Goal: Information Seeking & Learning: Learn about a topic

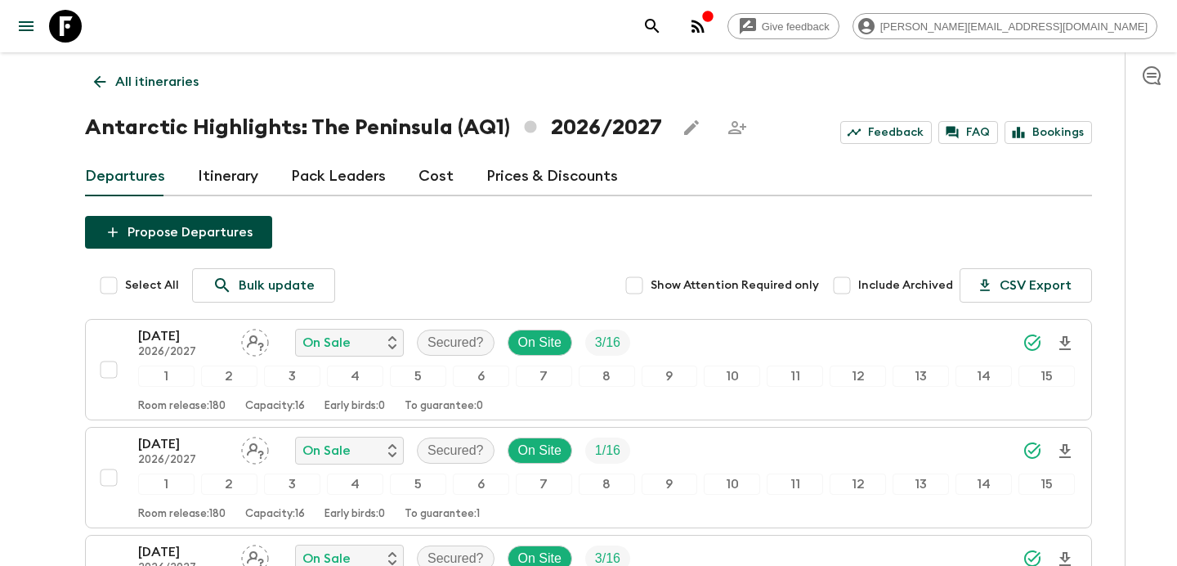
click at [186, 82] on p "All itineraries" at bounding box center [156, 82] width 83 height 20
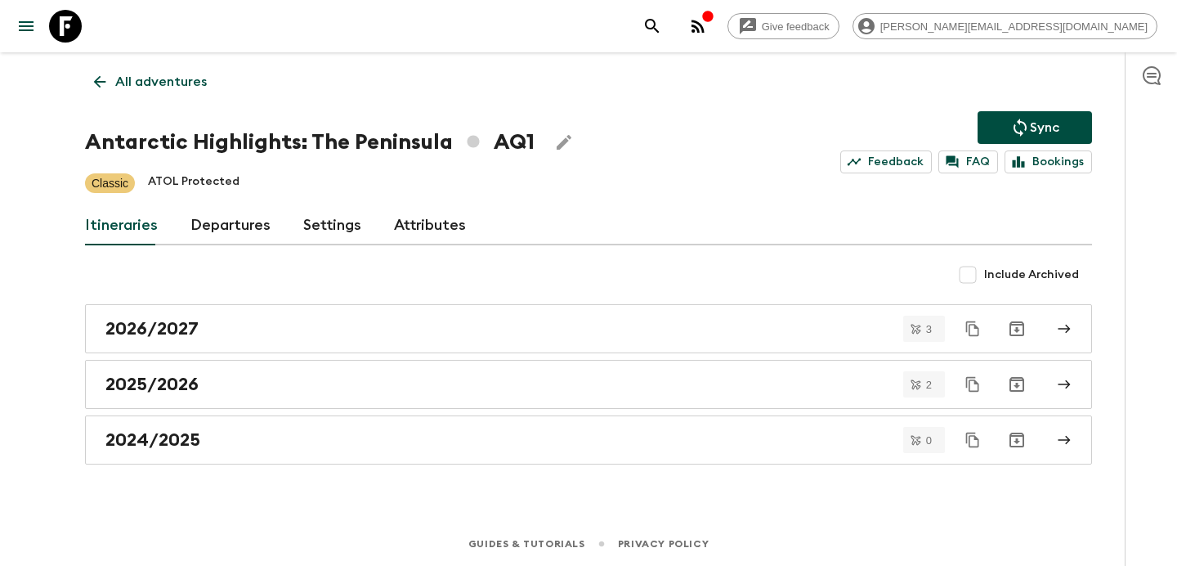
click at [186, 82] on p "All adventures" at bounding box center [161, 82] width 92 height 20
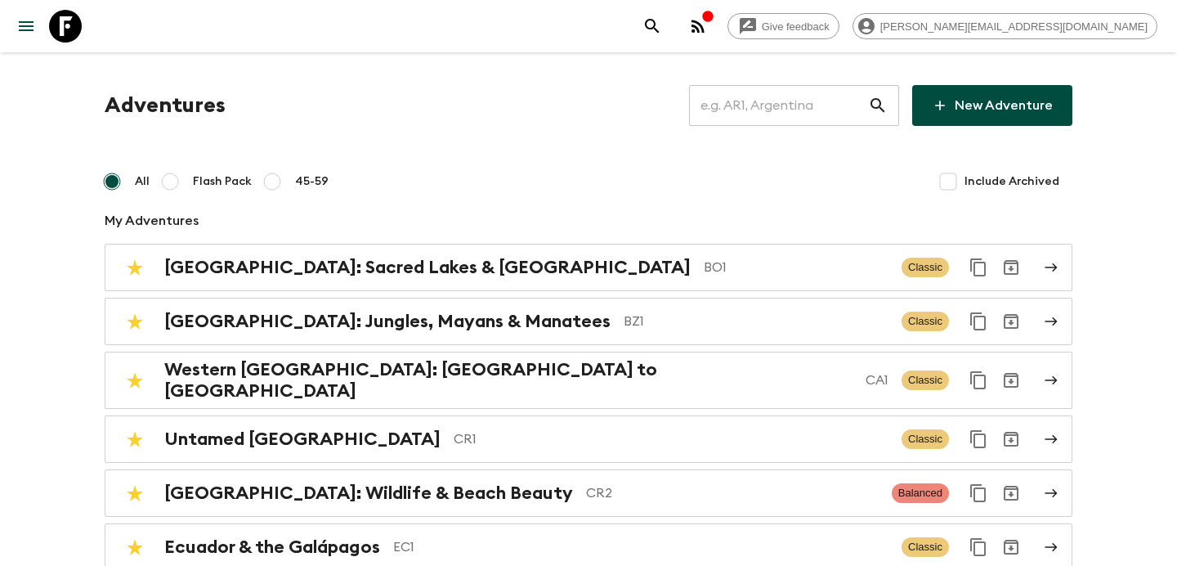
click at [753, 102] on input "text" at bounding box center [778, 106] width 179 height 46
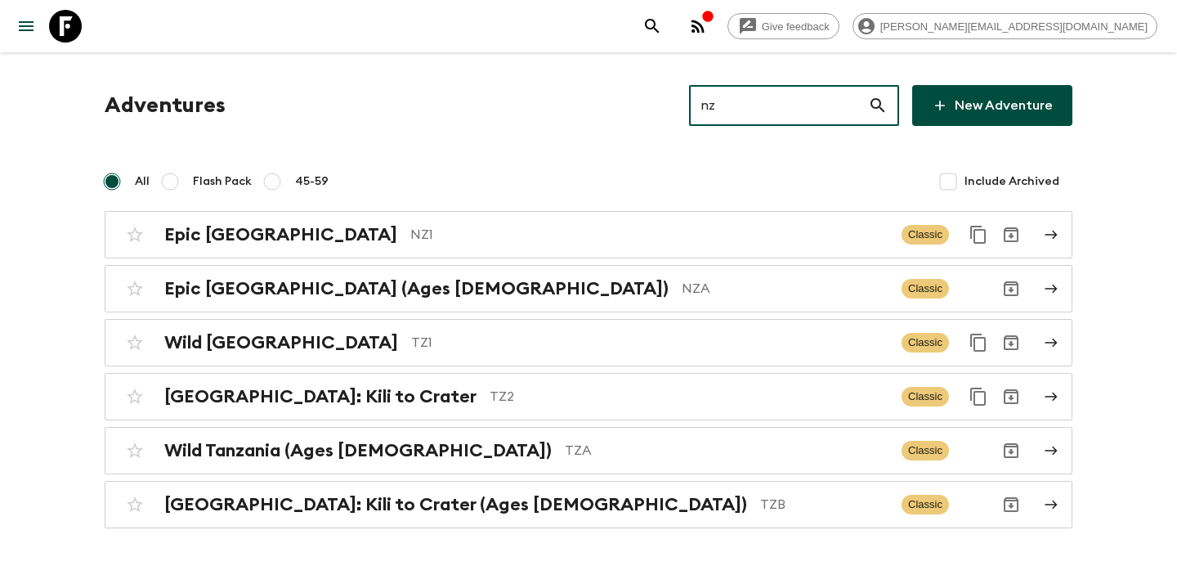
type input "nz1"
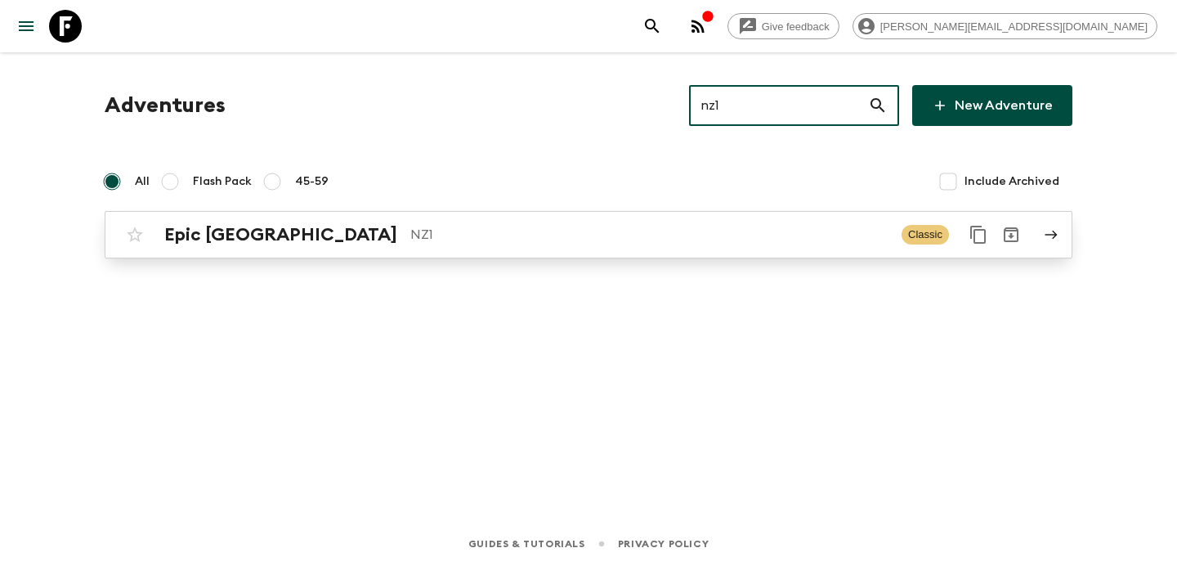
click at [662, 254] on link "Epic New Zealand NZ1 Classic" at bounding box center [589, 234] width 968 height 47
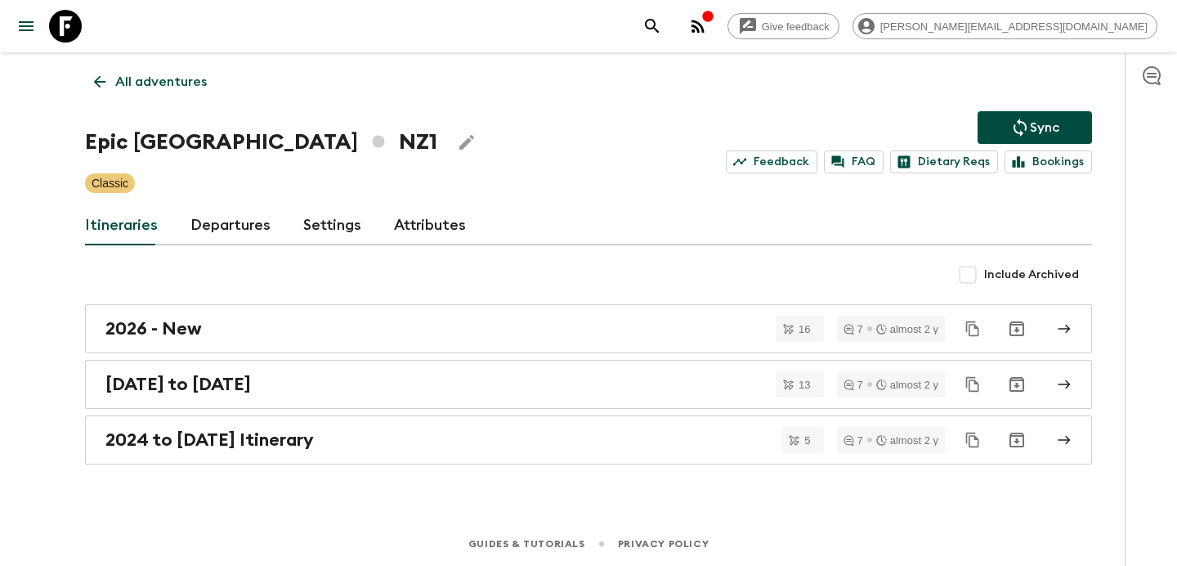
click at [183, 79] on p "All adventures" at bounding box center [161, 82] width 92 height 20
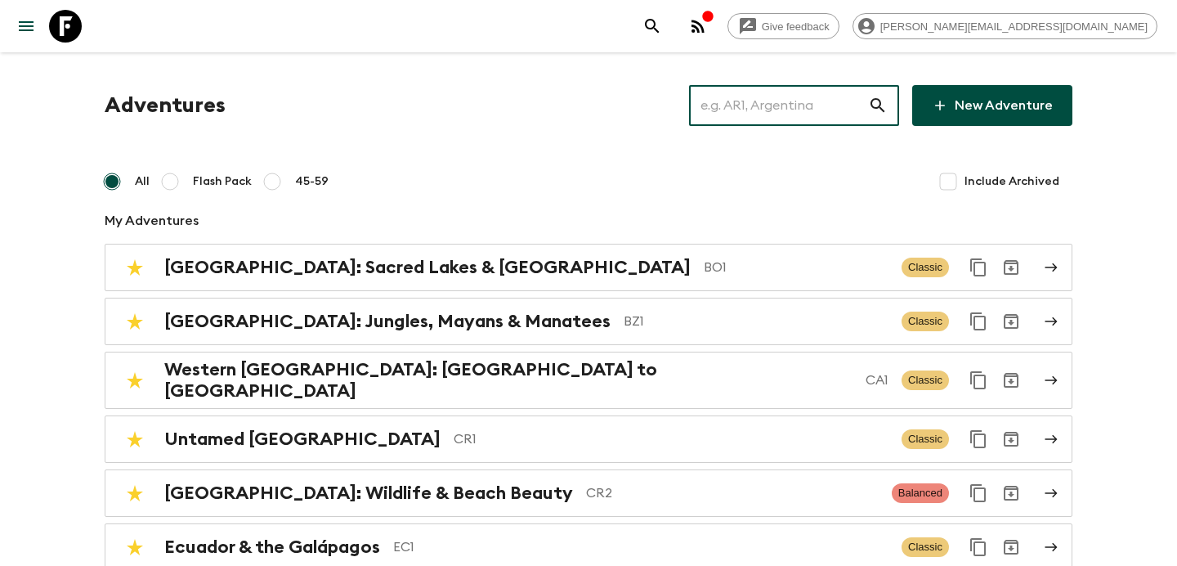
click at [735, 101] on input "text" at bounding box center [778, 106] width 179 height 46
type input "zab"
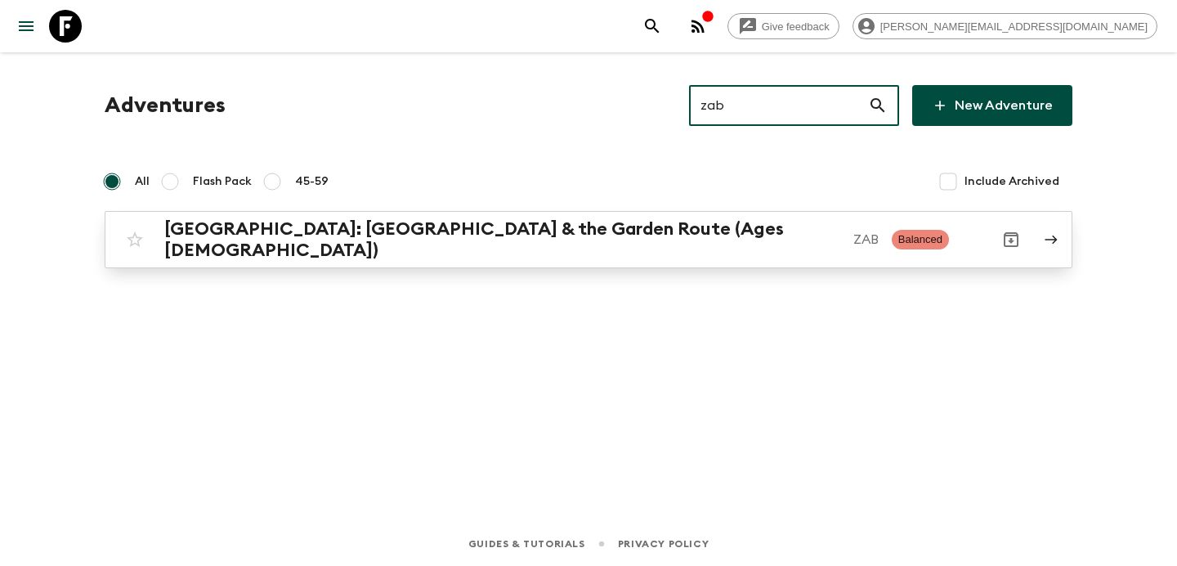
click at [854, 233] on p "ZAB" at bounding box center [866, 240] width 25 height 20
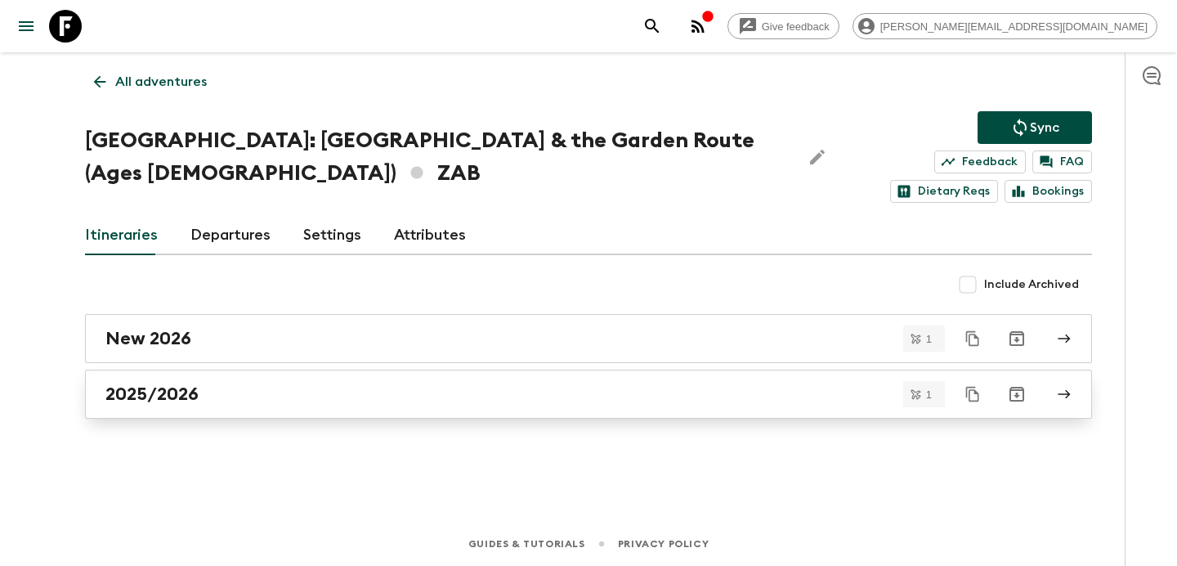
click at [671, 401] on div "2025/2026" at bounding box center [572, 393] width 935 height 21
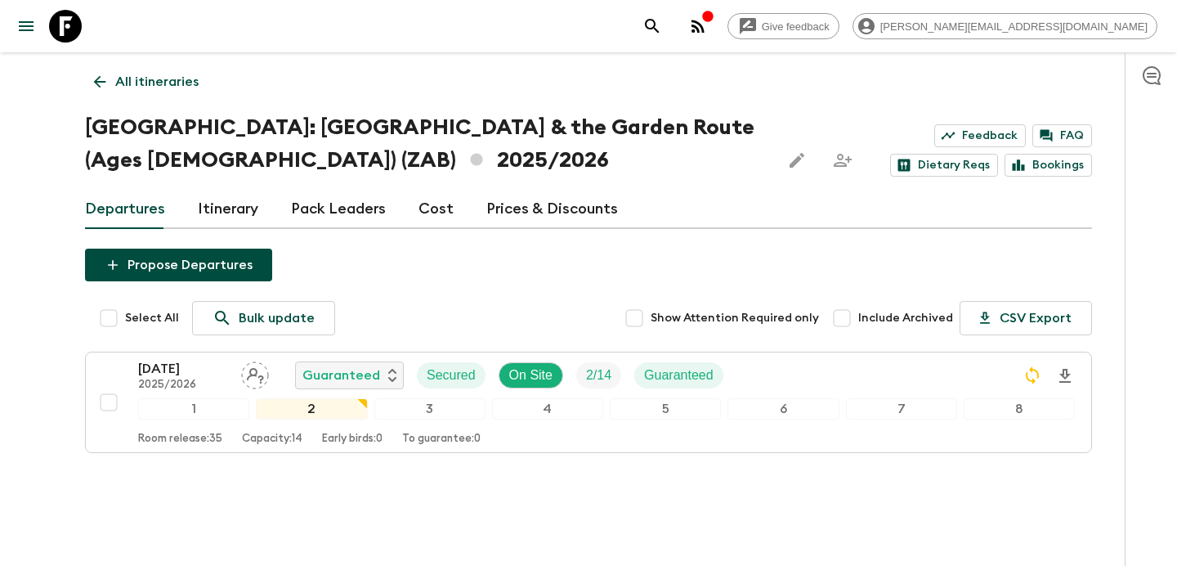
click at [142, 93] on link "All itineraries" at bounding box center [146, 81] width 123 height 33
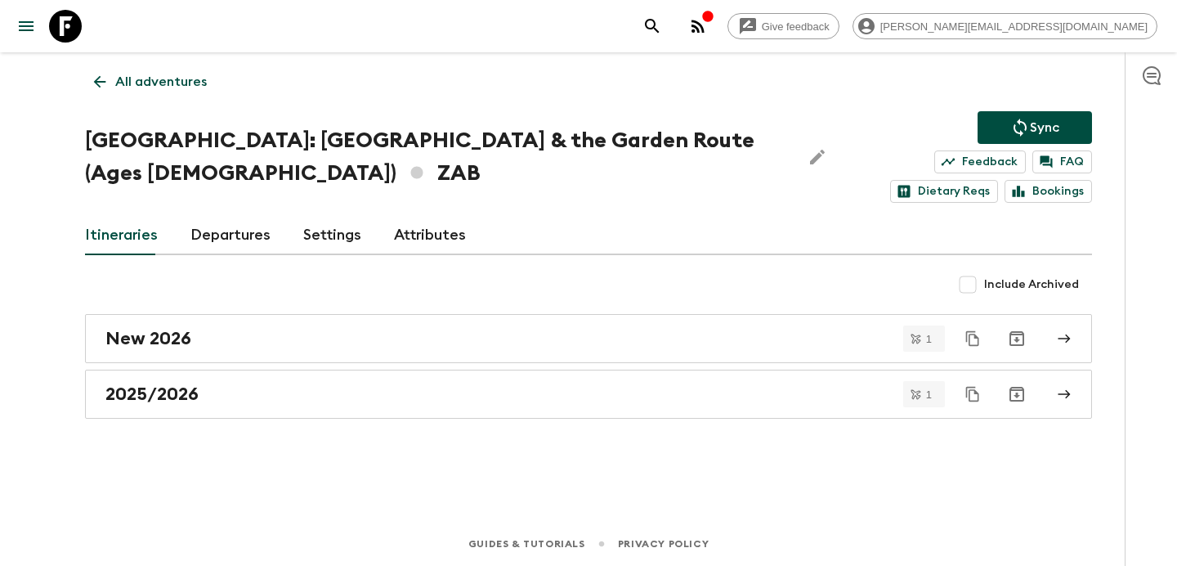
click at [192, 94] on link "All adventures" at bounding box center [150, 81] width 131 height 33
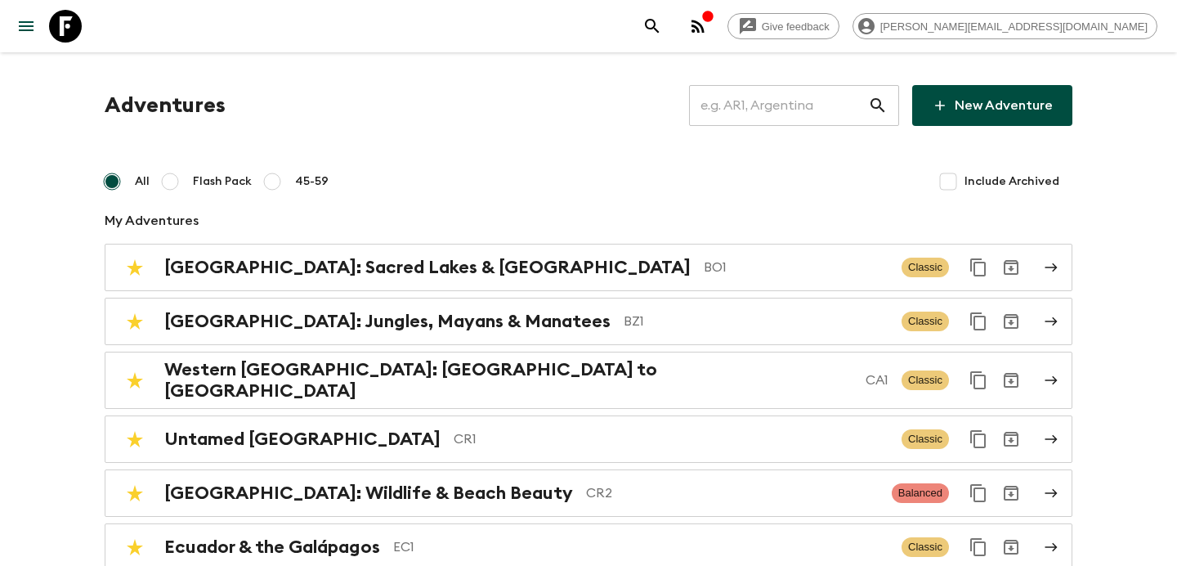
click at [777, 101] on input "text" at bounding box center [778, 106] width 179 height 46
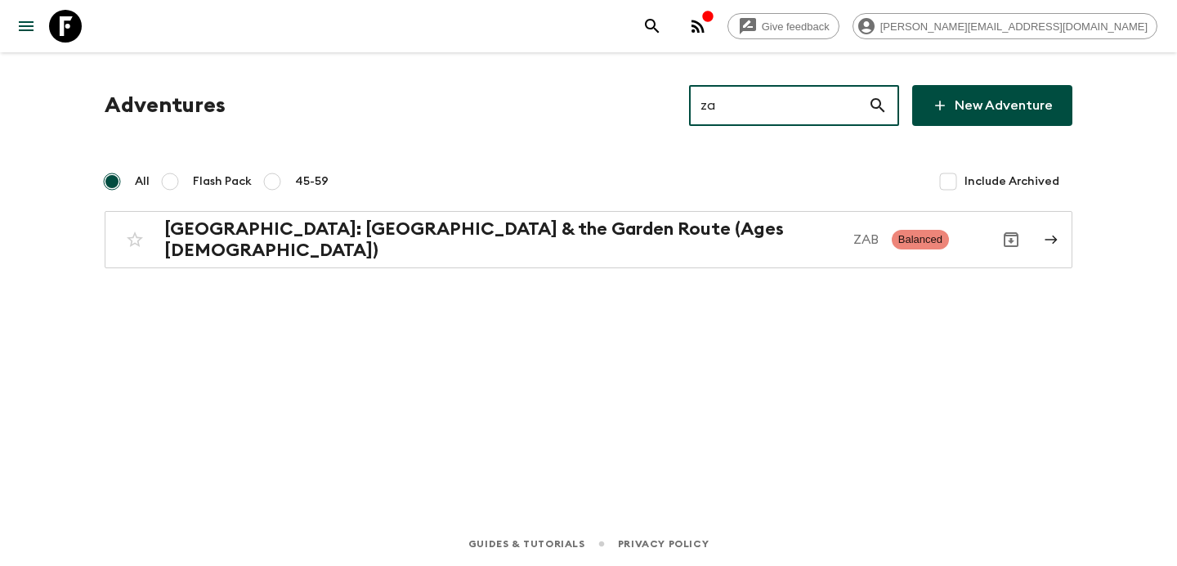
type input "zab"
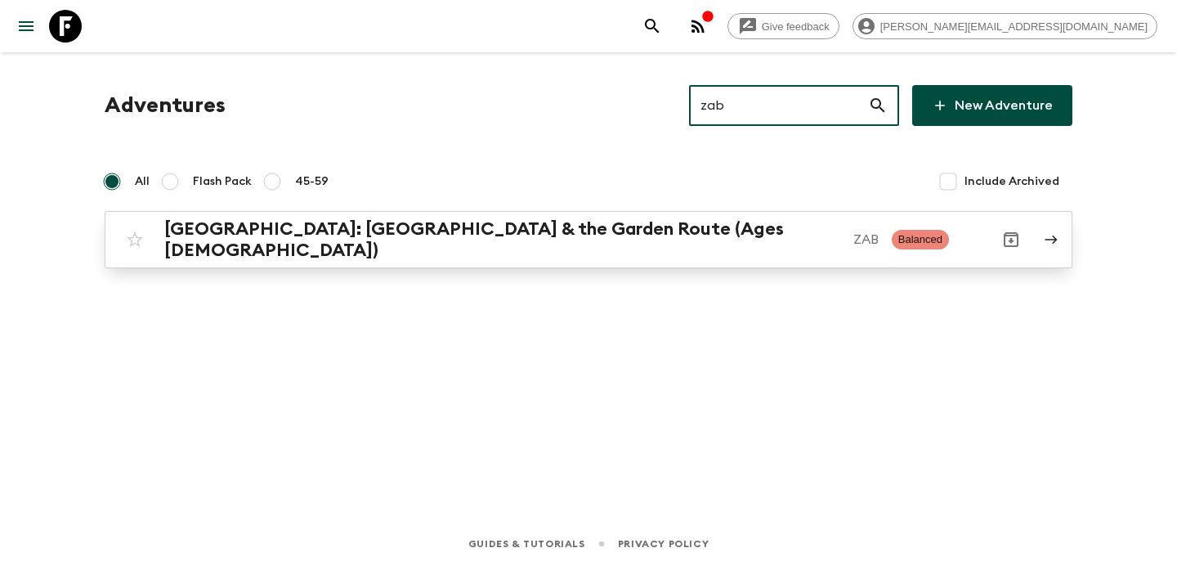
click at [854, 240] on p "ZAB" at bounding box center [866, 240] width 25 height 20
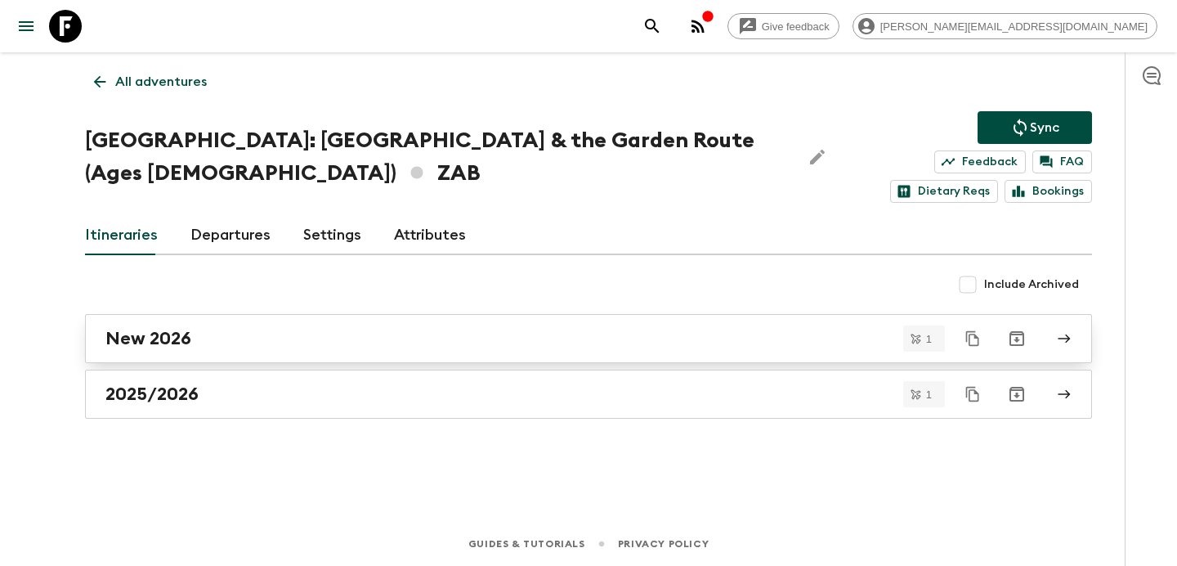
click at [635, 343] on div "New 2026" at bounding box center [572, 338] width 935 height 21
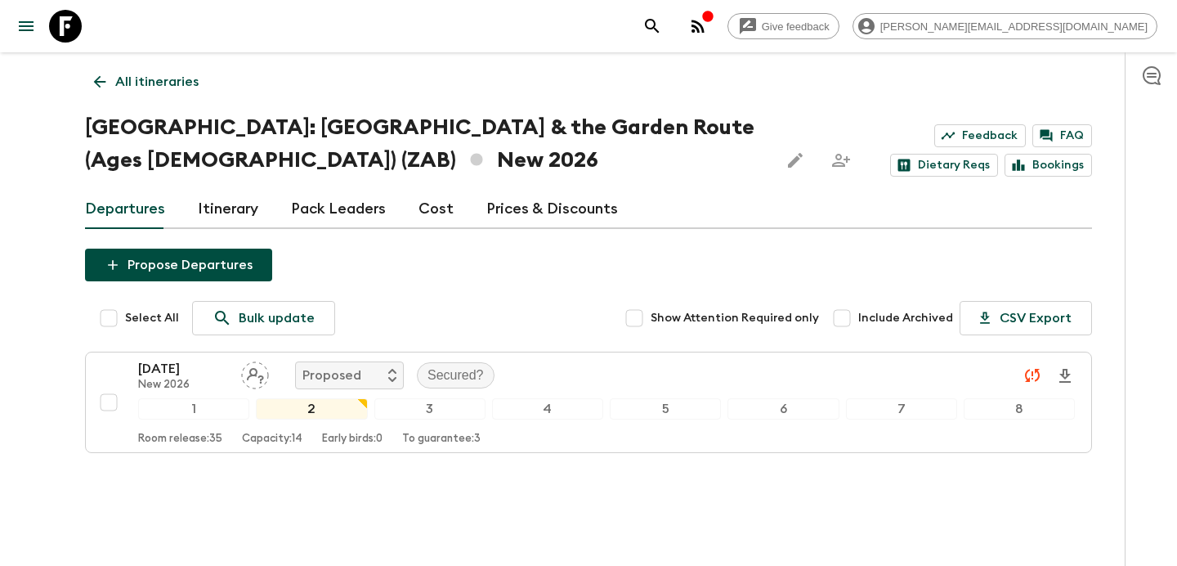
click at [119, 83] on p "All itineraries" at bounding box center [156, 82] width 83 height 20
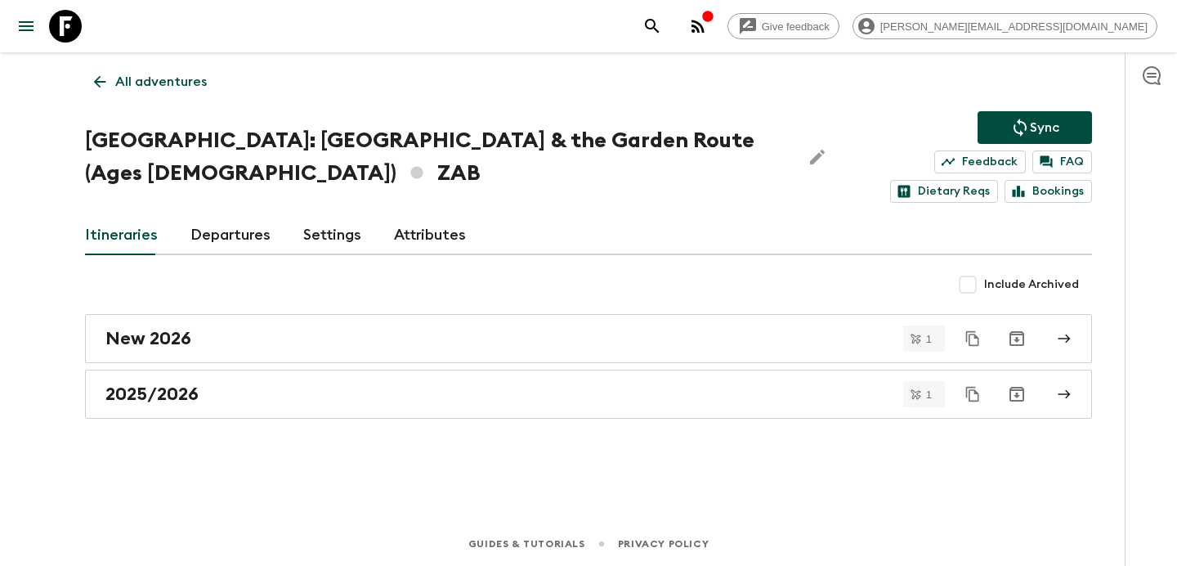
click at [119, 83] on p "All adventures" at bounding box center [161, 82] width 92 height 20
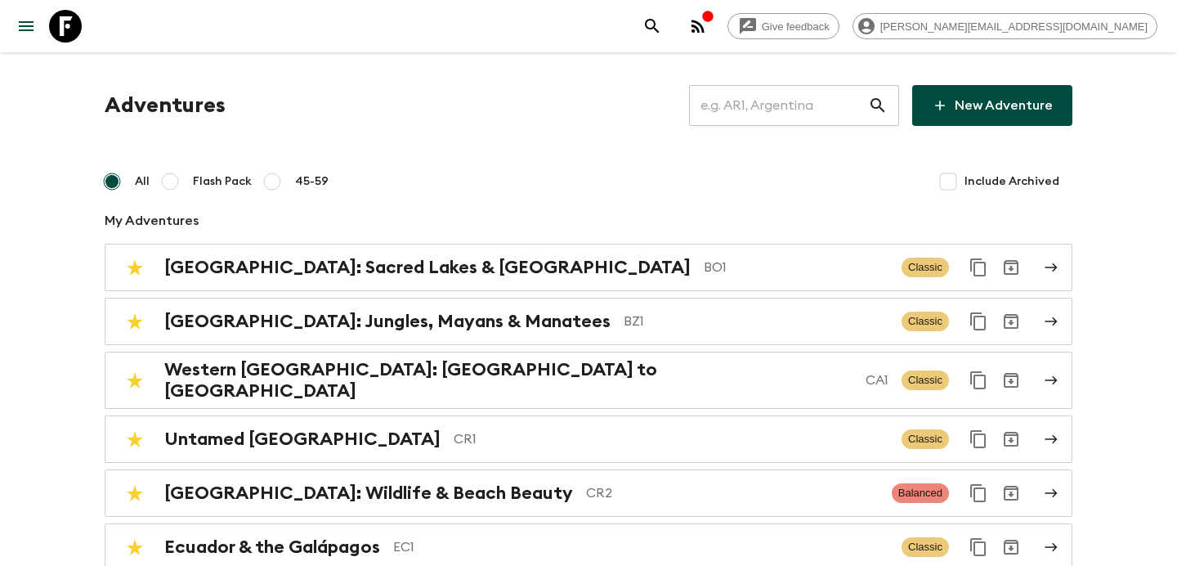
click at [756, 123] on input "text" at bounding box center [778, 106] width 179 height 46
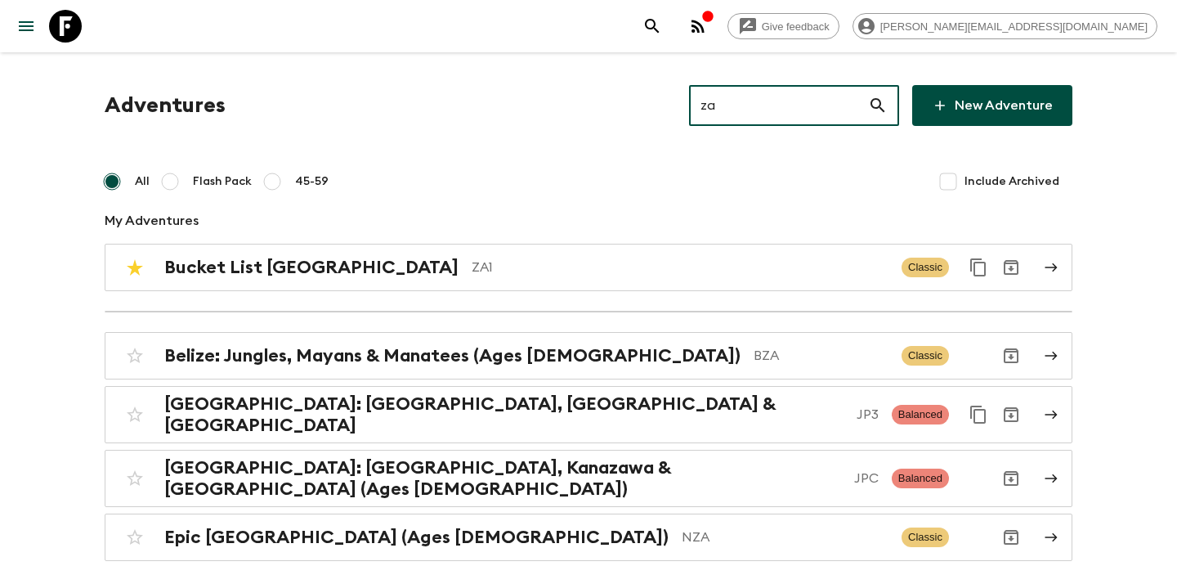
type input "za2"
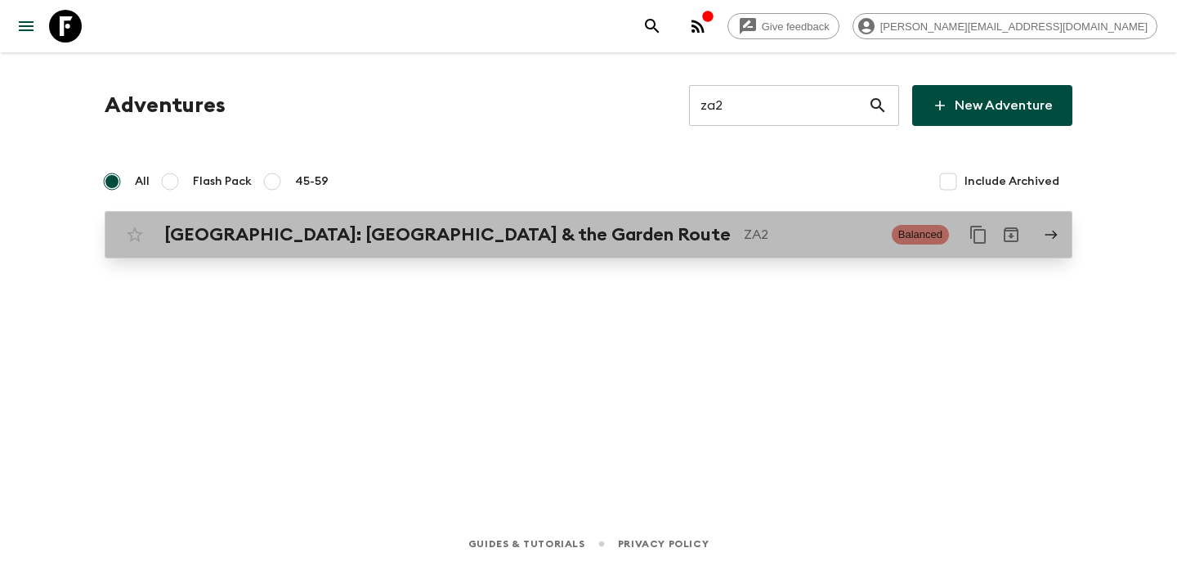
click at [744, 231] on p "ZA2" at bounding box center [811, 235] width 135 height 20
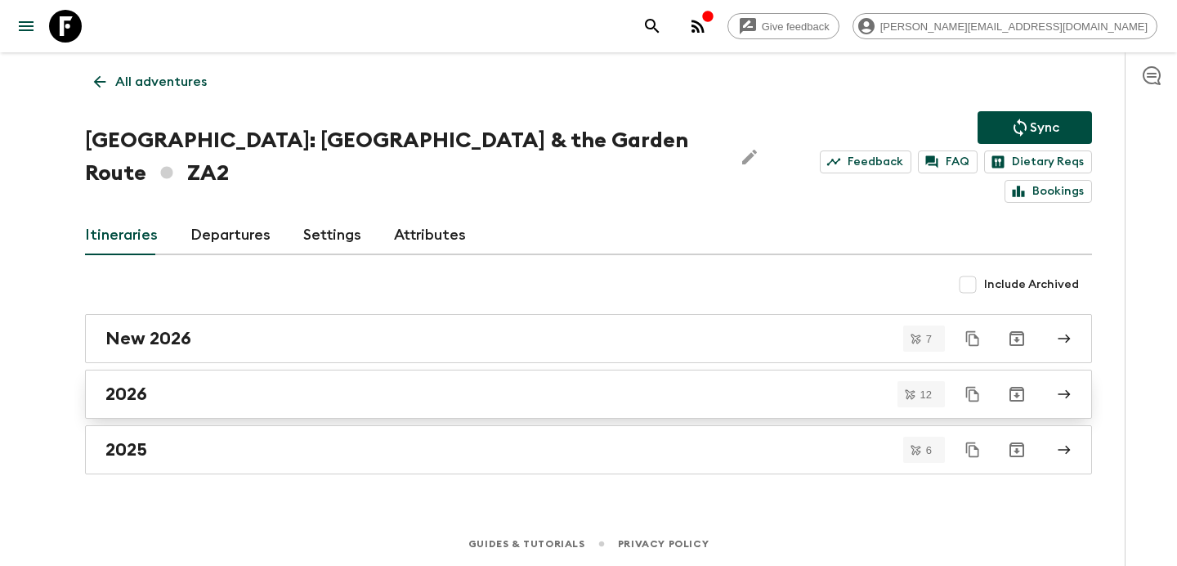
click at [607, 383] on div "2026" at bounding box center [572, 393] width 935 height 21
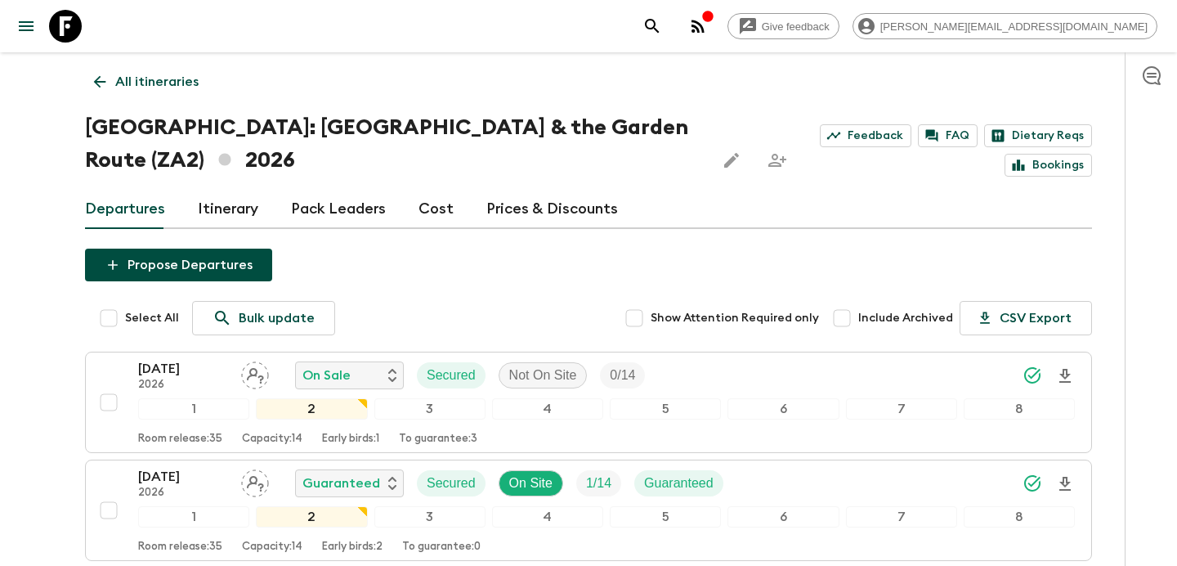
click at [177, 78] on p "All itineraries" at bounding box center [156, 82] width 83 height 20
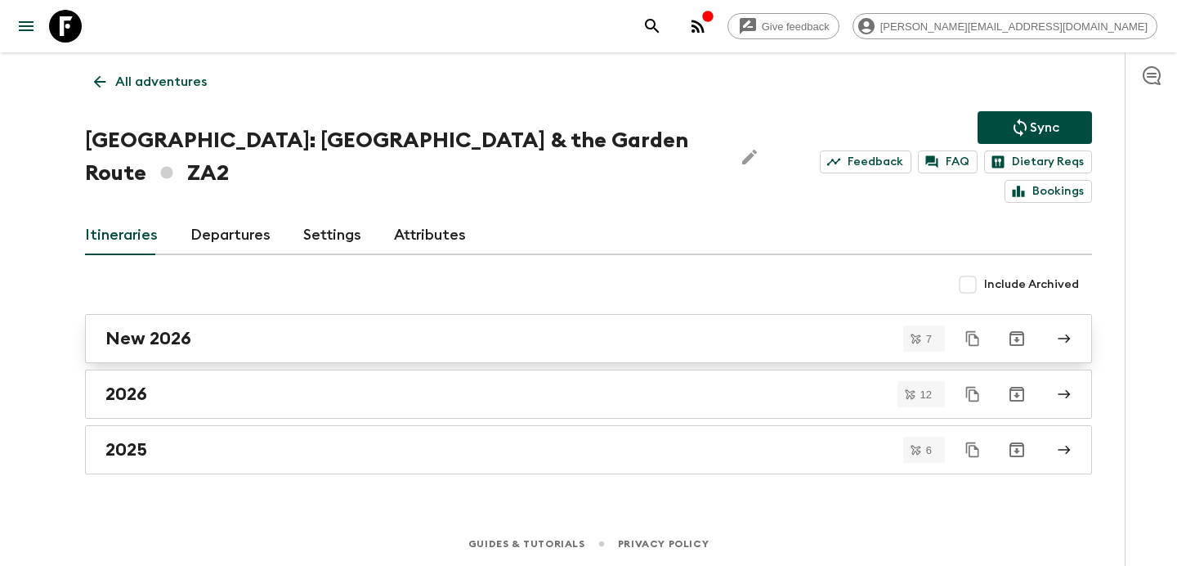
click at [705, 328] on div "New 2026" at bounding box center [572, 338] width 935 height 21
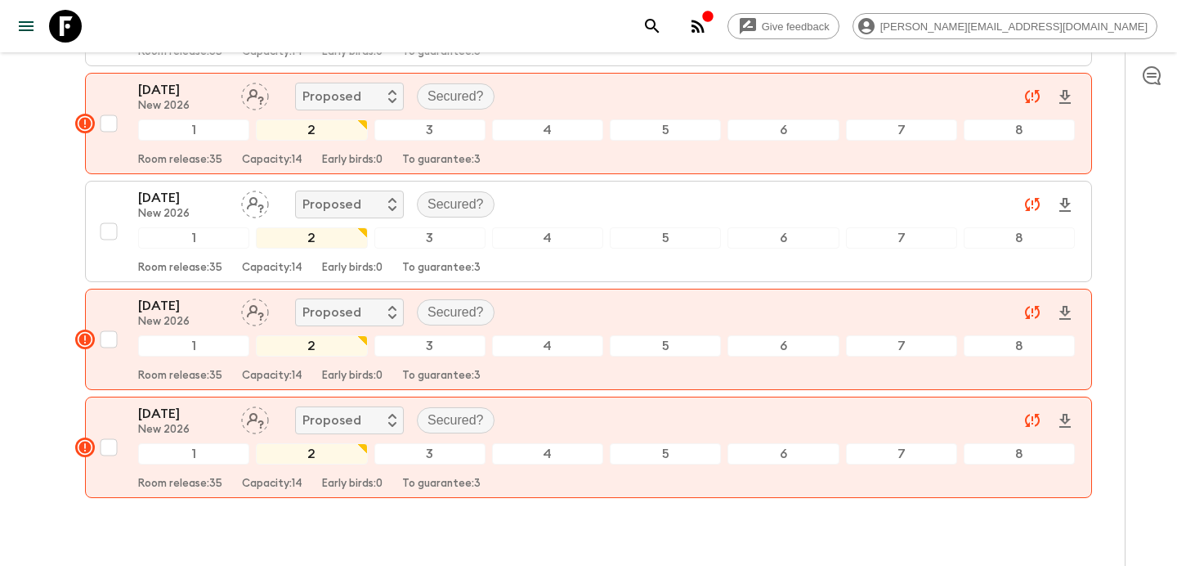
scroll to position [585, 0]
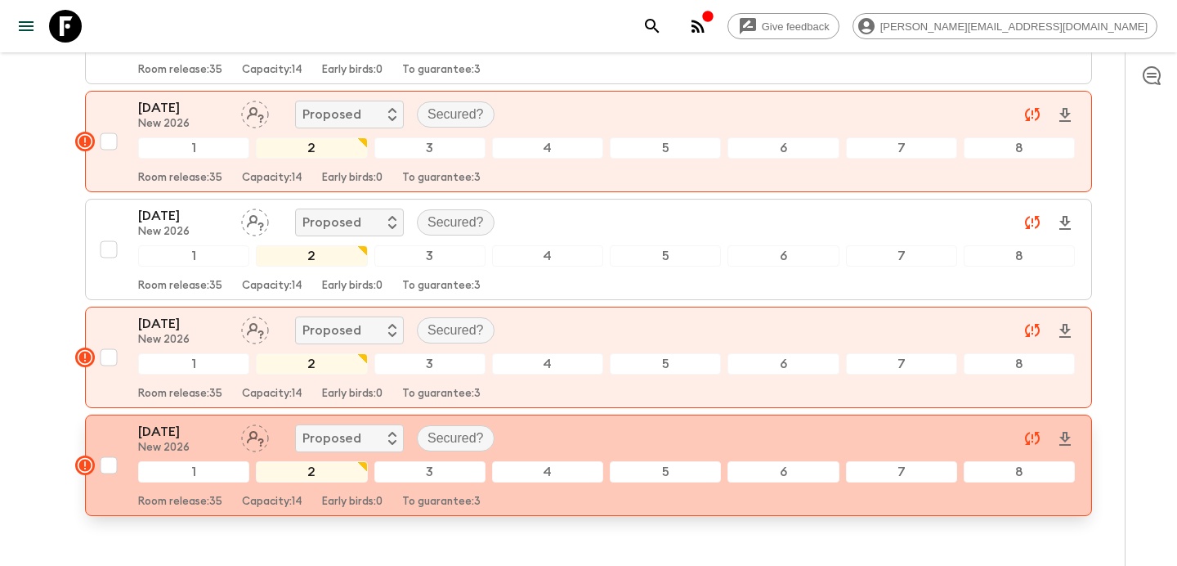
click at [626, 426] on div "[DATE] New 2026 Proposed Secured?" at bounding box center [606, 438] width 937 height 33
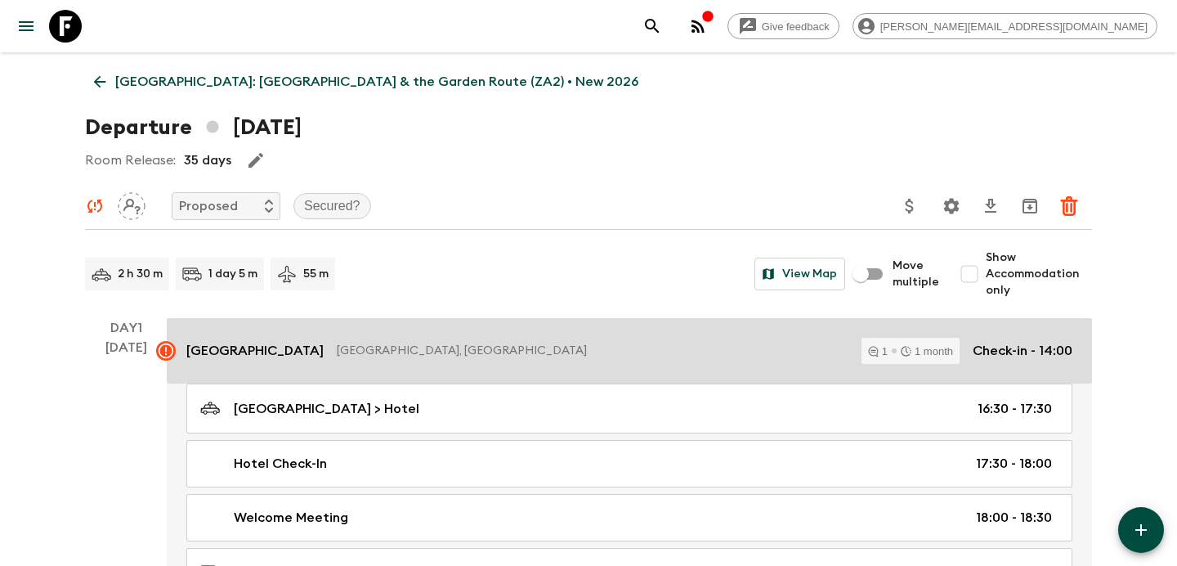
click at [670, 358] on p "[GEOGRAPHIC_DATA], [GEOGRAPHIC_DATA]" at bounding box center [593, 351] width 512 height 16
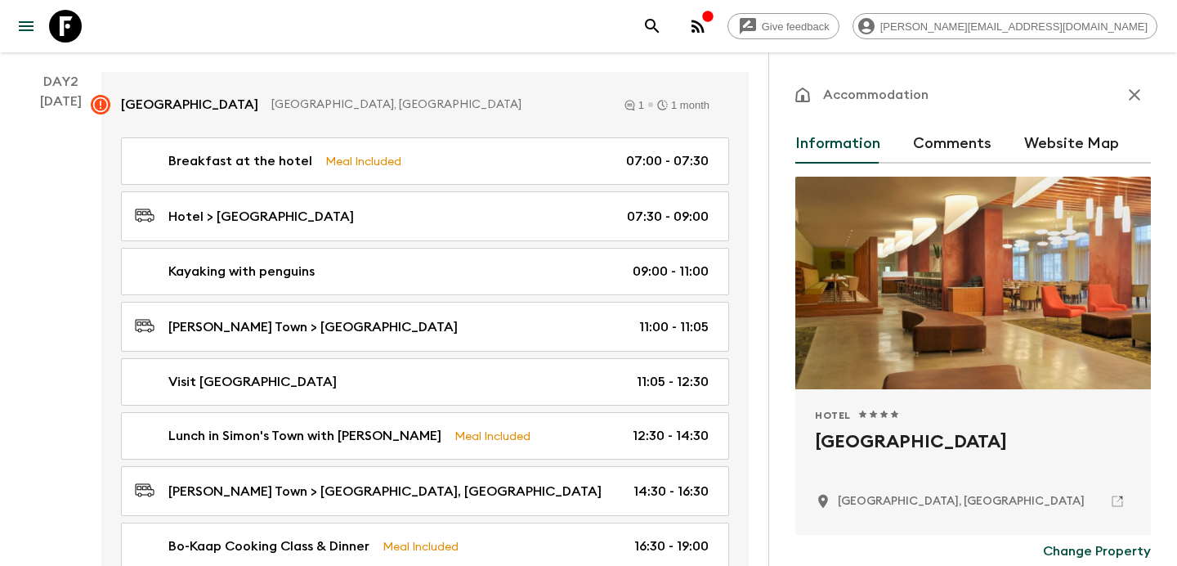
click at [1132, 98] on icon "button" at bounding box center [1135, 95] width 20 height 20
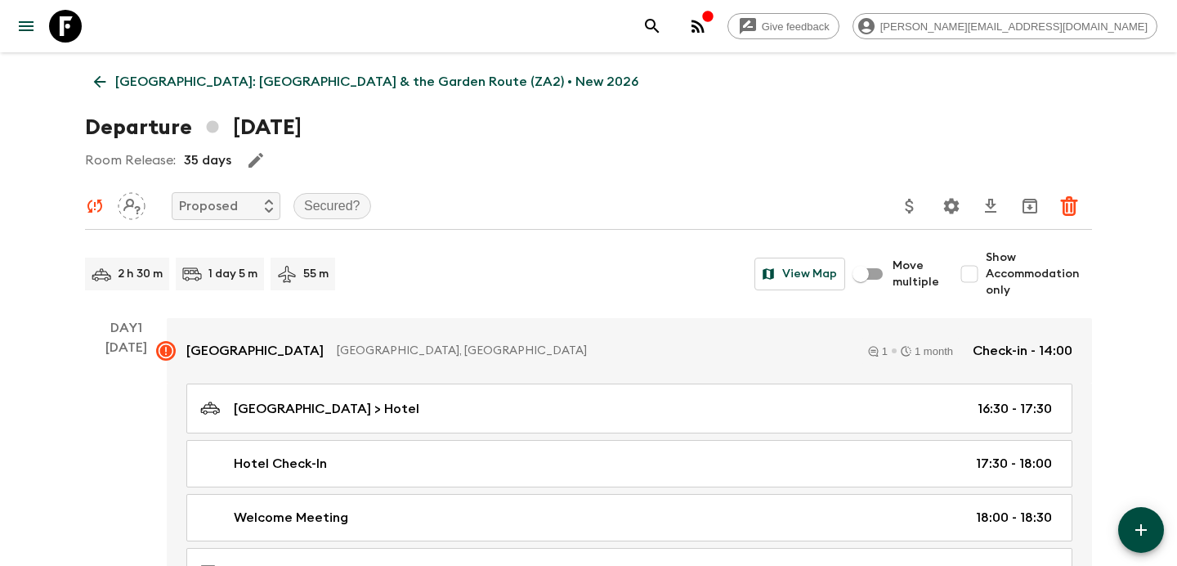
click at [165, 79] on p "[GEOGRAPHIC_DATA]: [GEOGRAPHIC_DATA] & the Garden Route (ZA2) • New 2026" at bounding box center [376, 82] width 523 height 20
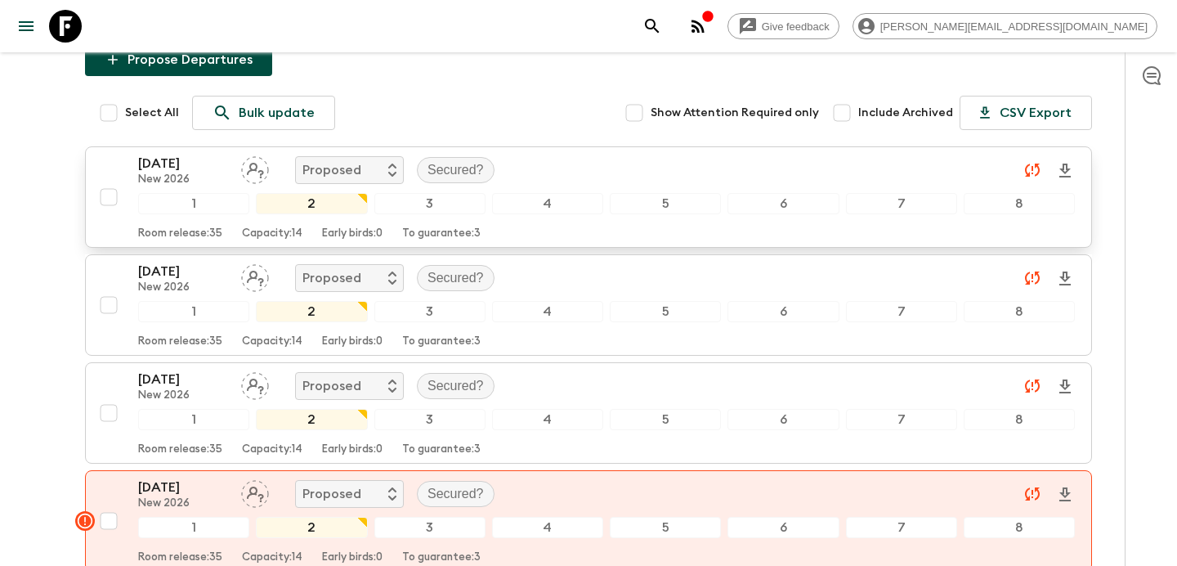
scroll to position [684, 0]
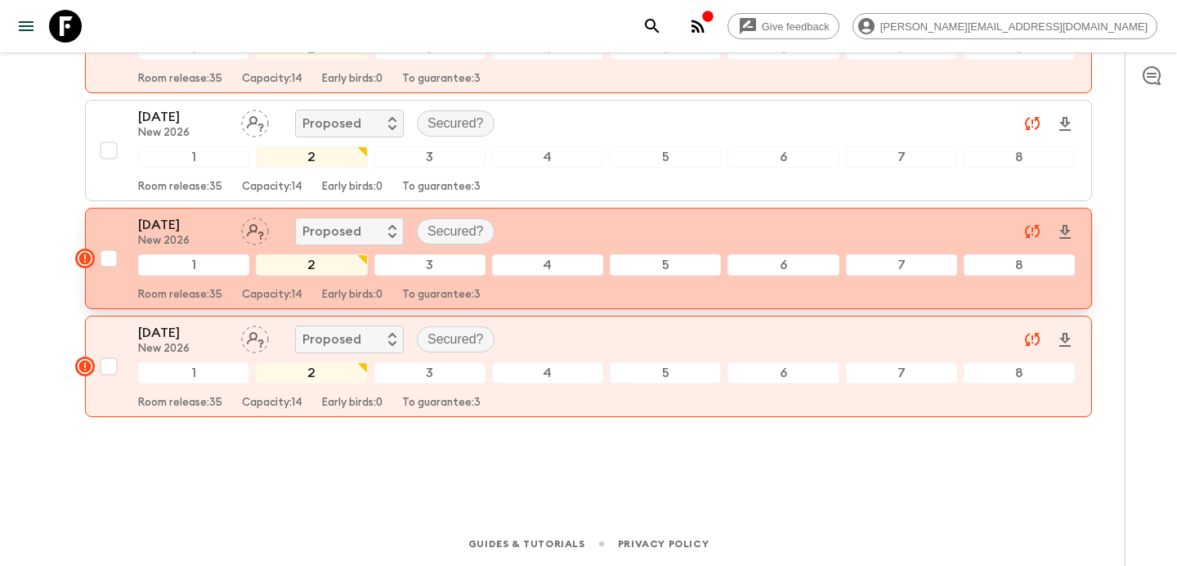
click at [668, 234] on div "[DATE] New 2026 Proposed Secured?" at bounding box center [606, 231] width 937 height 33
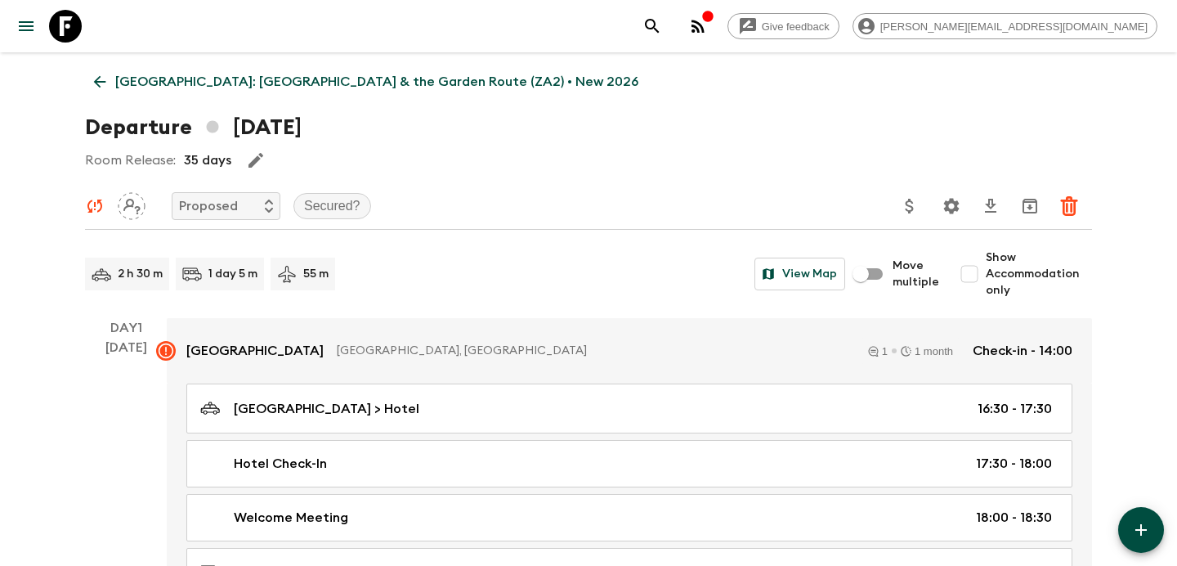
click at [183, 76] on p "[GEOGRAPHIC_DATA]: [GEOGRAPHIC_DATA] & the Garden Route (ZA2) • New 2026" at bounding box center [376, 82] width 523 height 20
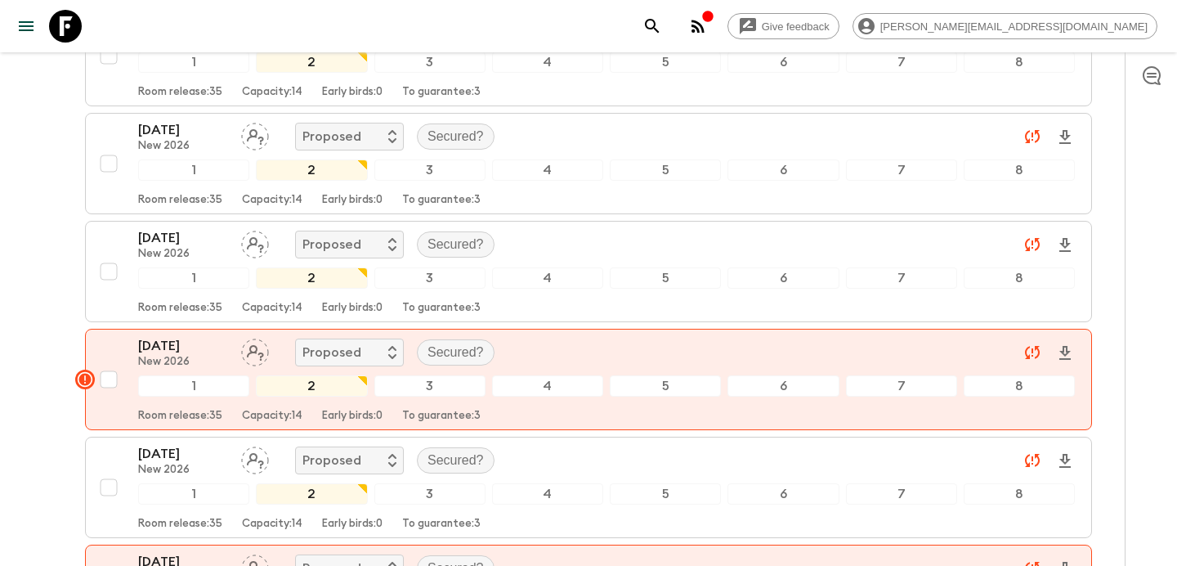
scroll to position [352, 0]
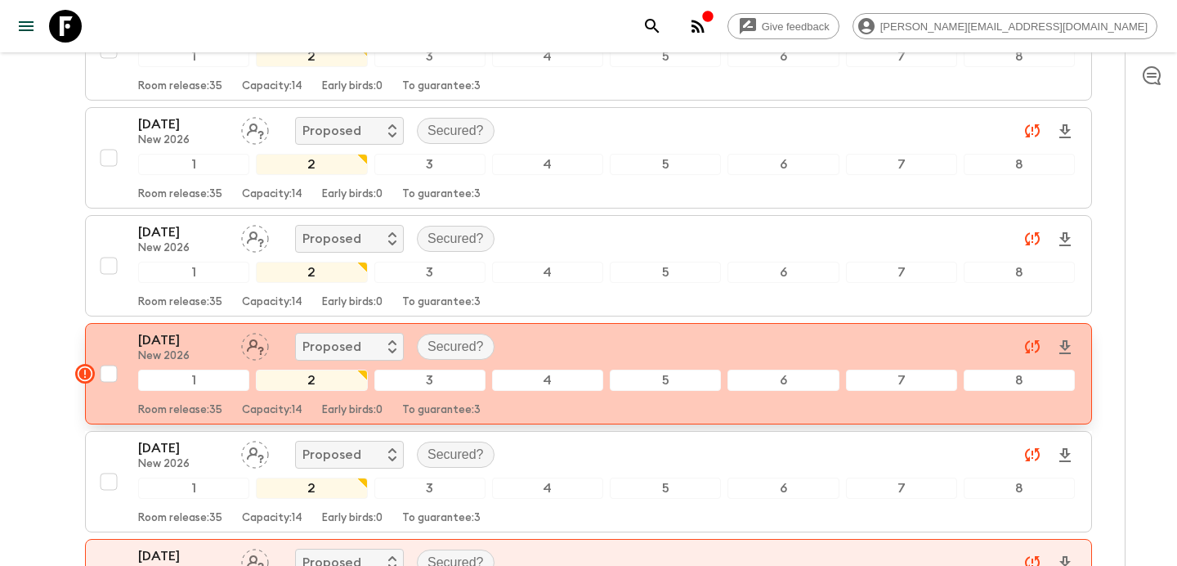
click at [159, 343] on p "[DATE]" at bounding box center [183, 340] width 90 height 20
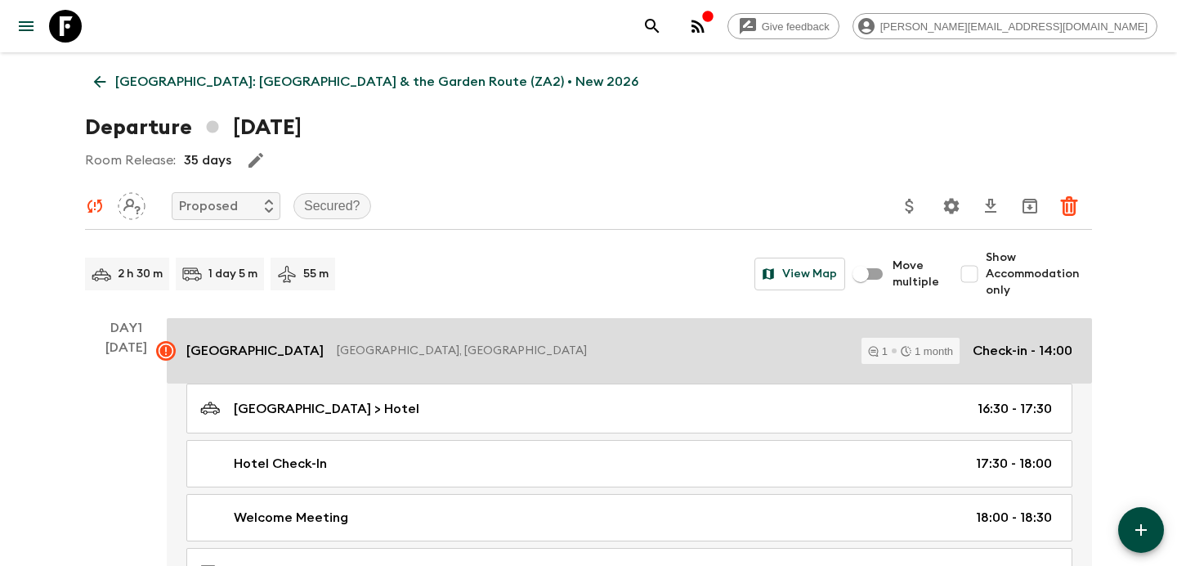
click at [324, 354] on p "[GEOGRAPHIC_DATA]" at bounding box center [254, 351] width 137 height 20
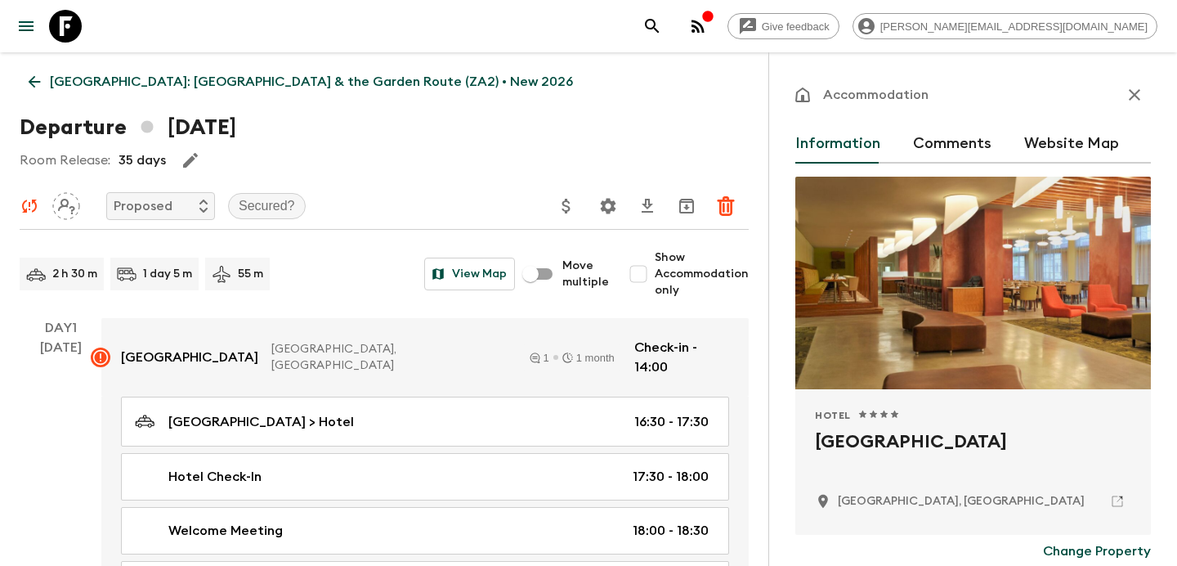
click at [971, 147] on button "Comments" at bounding box center [952, 143] width 78 height 39
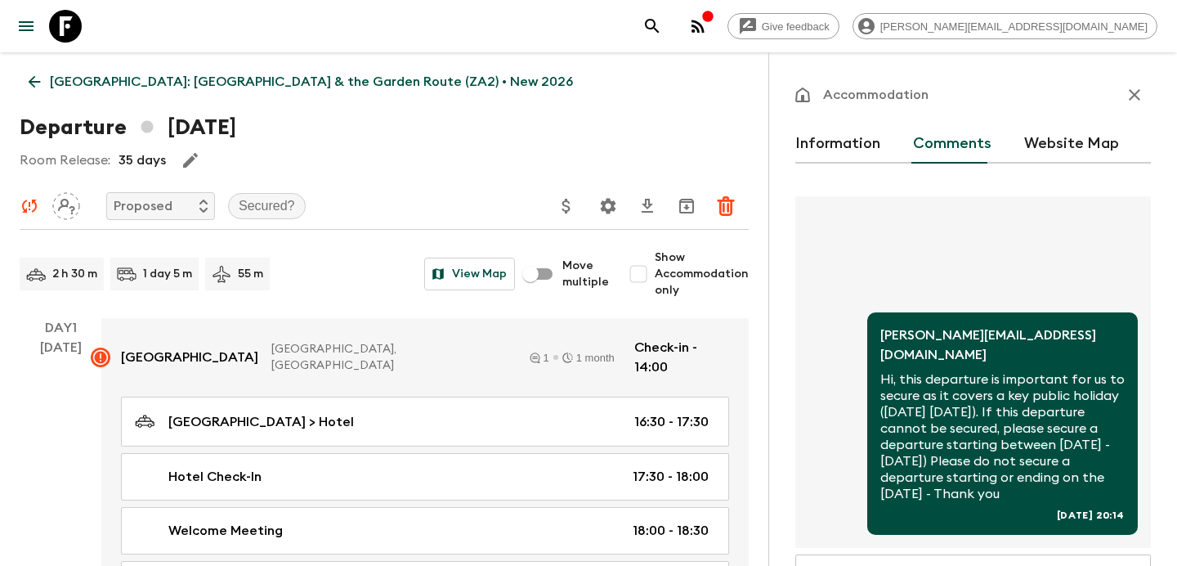
scroll to position [211, 0]
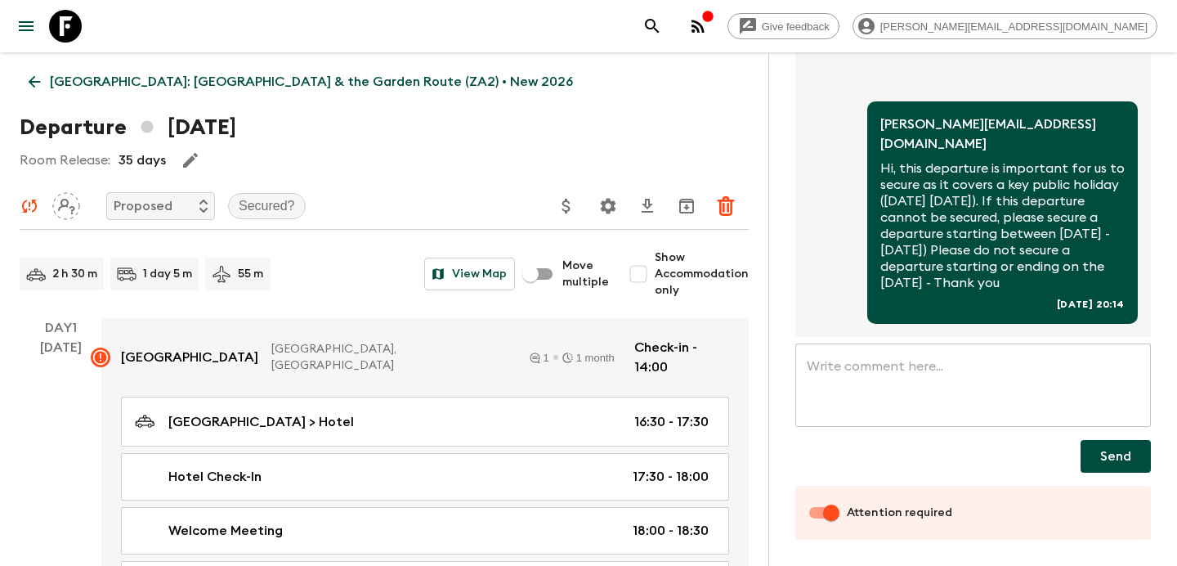
click at [812, 513] on input "Attention required" at bounding box center [831, 512] width 93 height 31
click at [835, 516] on input "Attention required" at bounding box center [815, 512] width 93 height 31
checkbox input "true"
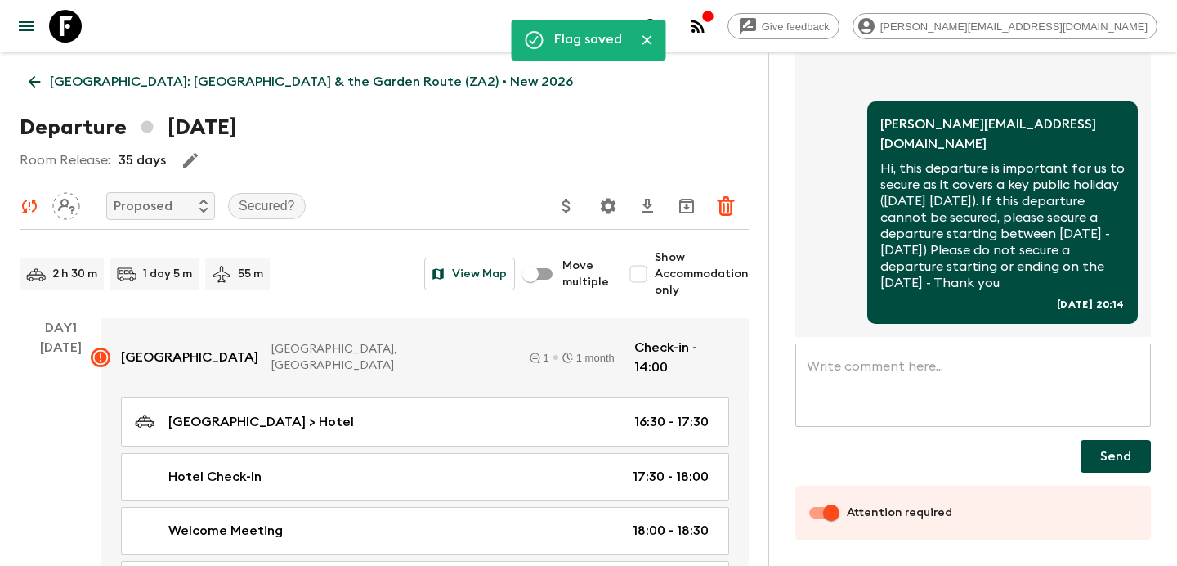
scroll to position [0, 0]
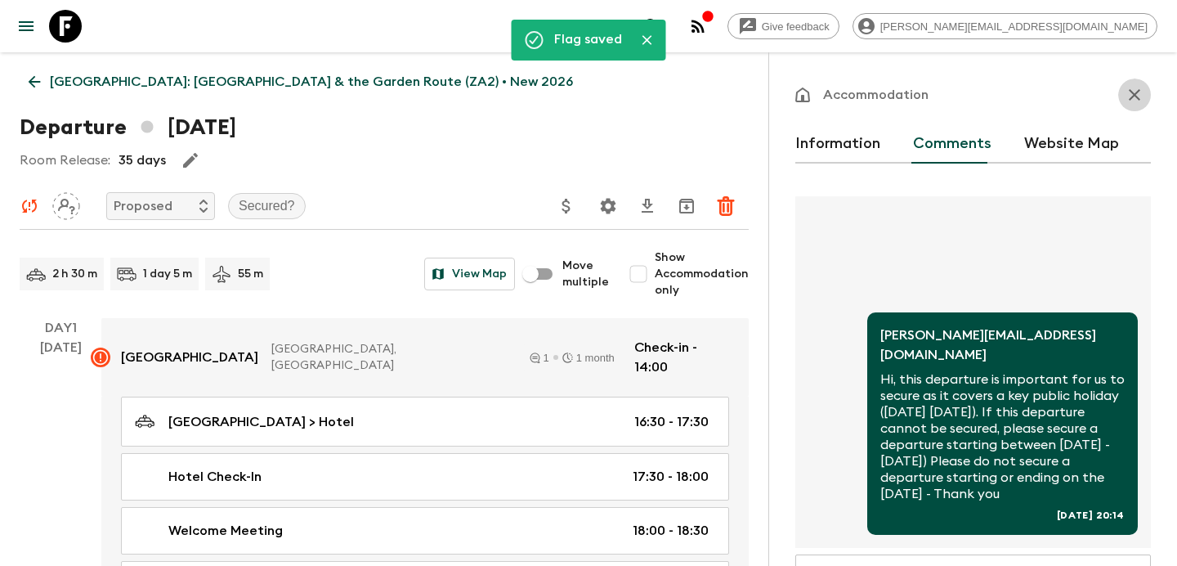
click at [1133, 97] on icon "button" at bounding box center [1135, 95] width 20 height 20
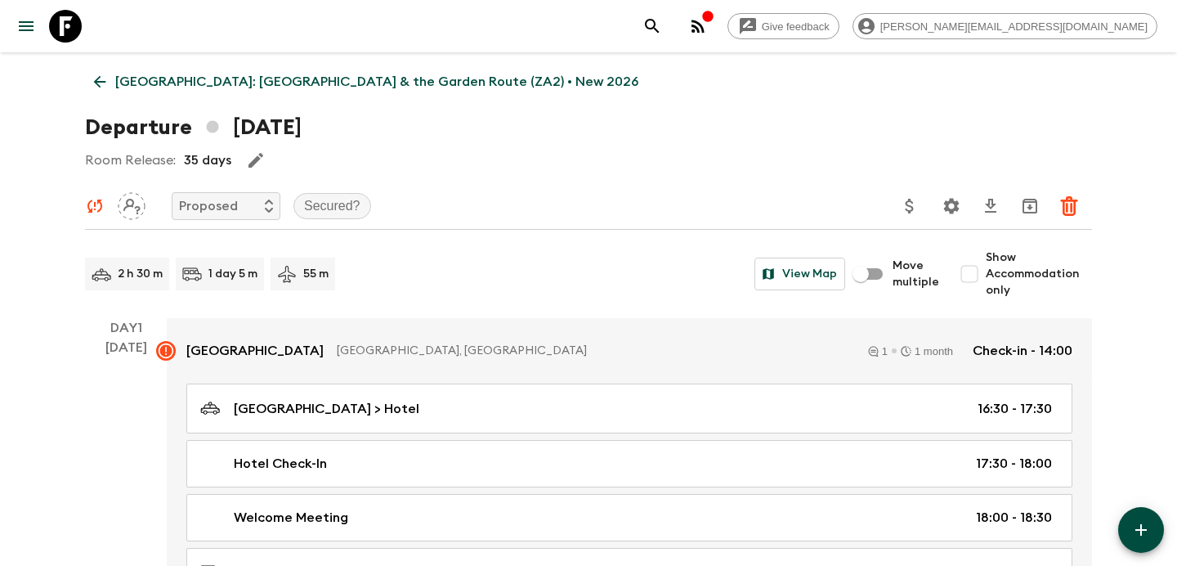
click at [216, 74] on p "[GEOGRAPHIC_DATA]: [GEOGRAPHIC_DATA] & the Garden Route (ZA2) • New 2026" at bounding box center [376, 82] width 523 height 20
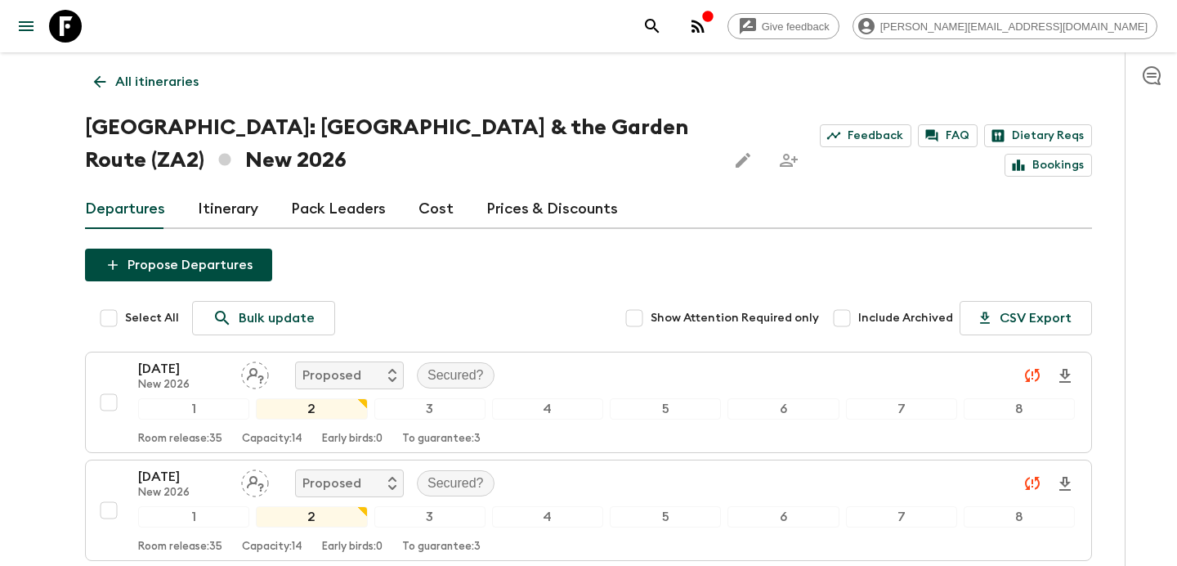
click at [186, 86] on p "All itineraries" at bounding box center [156, 82] width 83 height 20
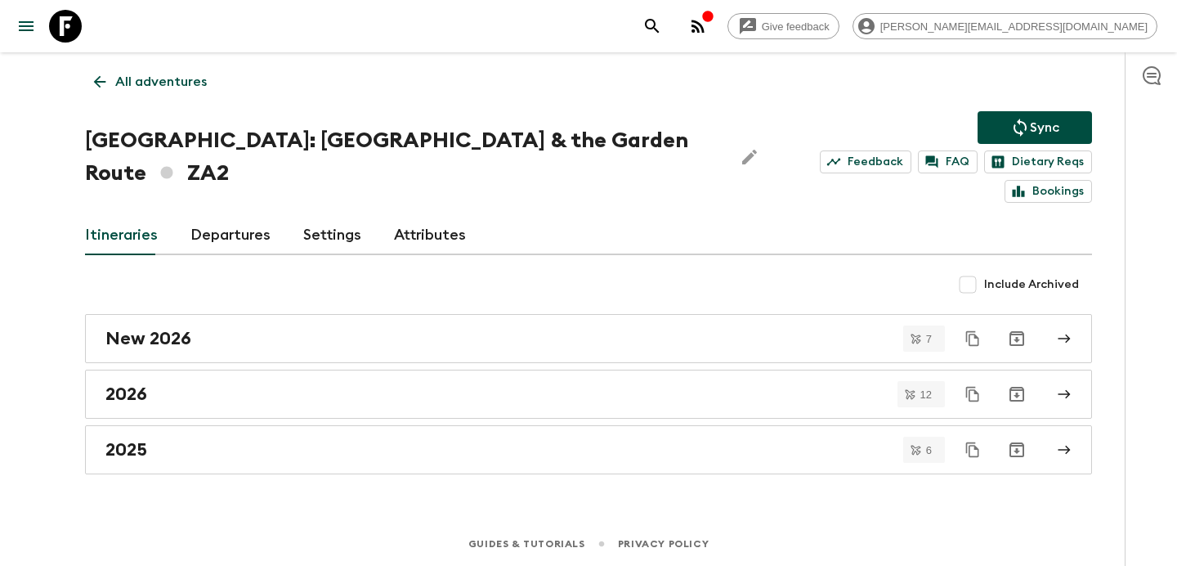
click at [141, 106] on div "All adventures [GEOGRAPHIC_DATA]: [GEOGRAPHIC_DATA] & the Garden Route ZA2 Sync…" at bounding box center [588, 264] width 1047 height 424
click at [171, 83] on p "All adventures" at bounding box center [161, 82] width 92 height 20
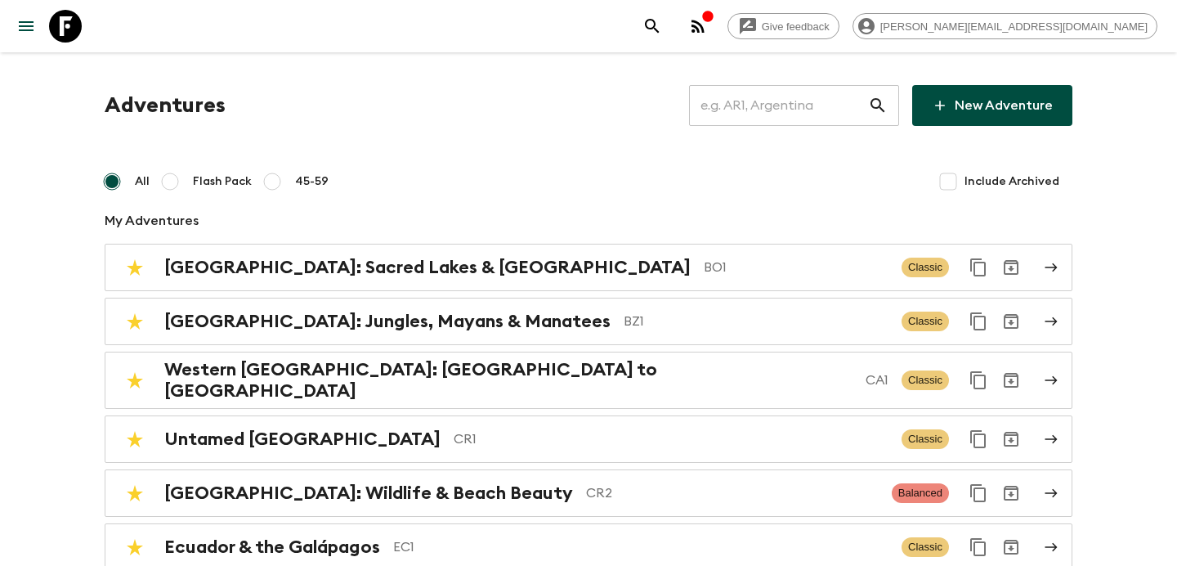
click at [765, 104] on input "text" at bounding box center [778, 106] width 179 height 46
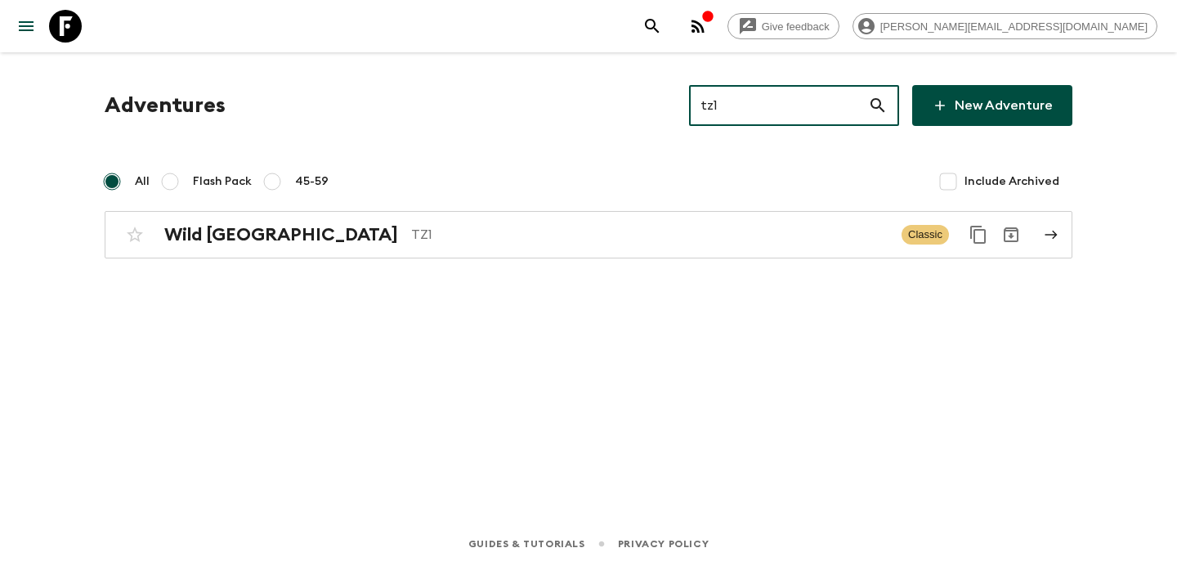
type input "tz1"
click at [667, 262] on div "Adventures tz1 ​ New Adventure All Flash Pack 45-59 Include Archived Wild [GEOG…" at bounding box center [588, 264] width 1047 height 424
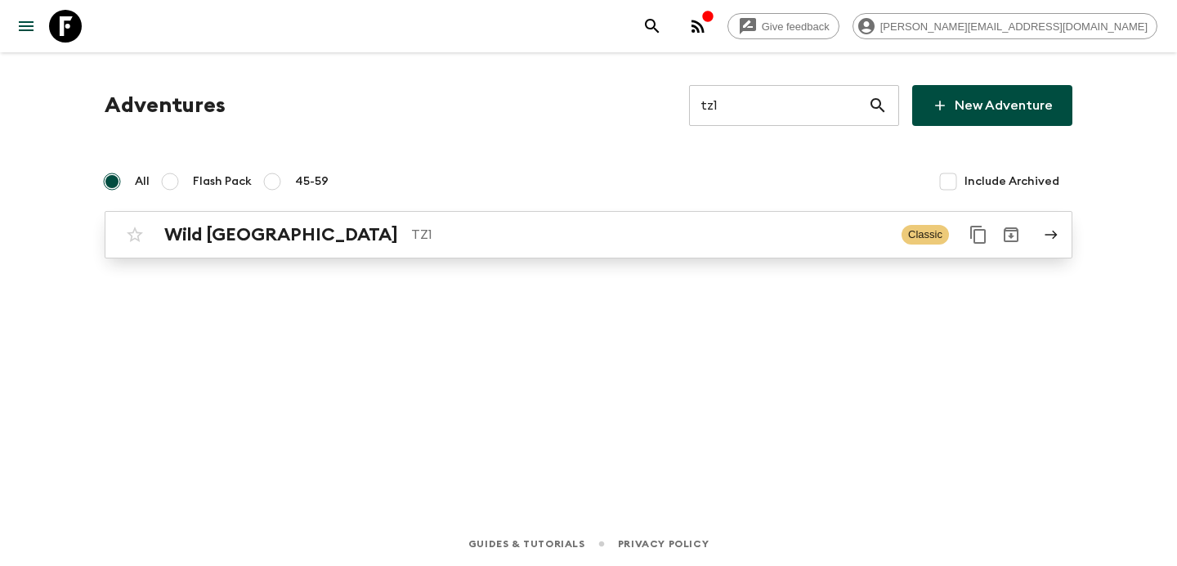
click at [706, 243] on p "TZ1" at bounding box center [650, 235] width 478 height 20
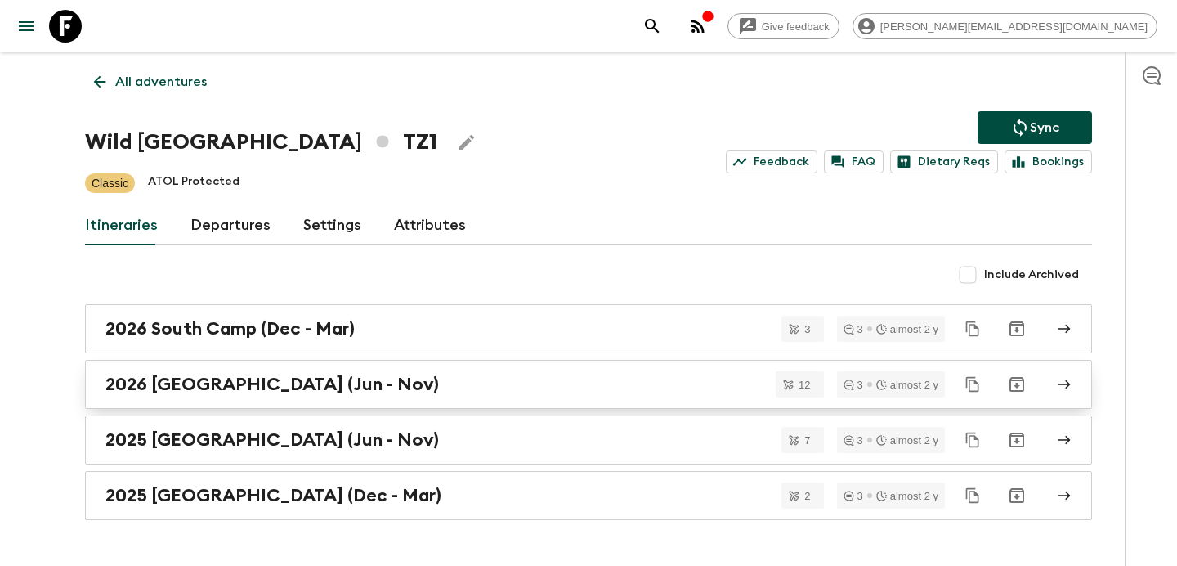
click at [610, 386] on div "2026 [GEOGRAPHIC_DATA] (Jun - Nov)" at bounding box center [572, 384] width 935 height 21
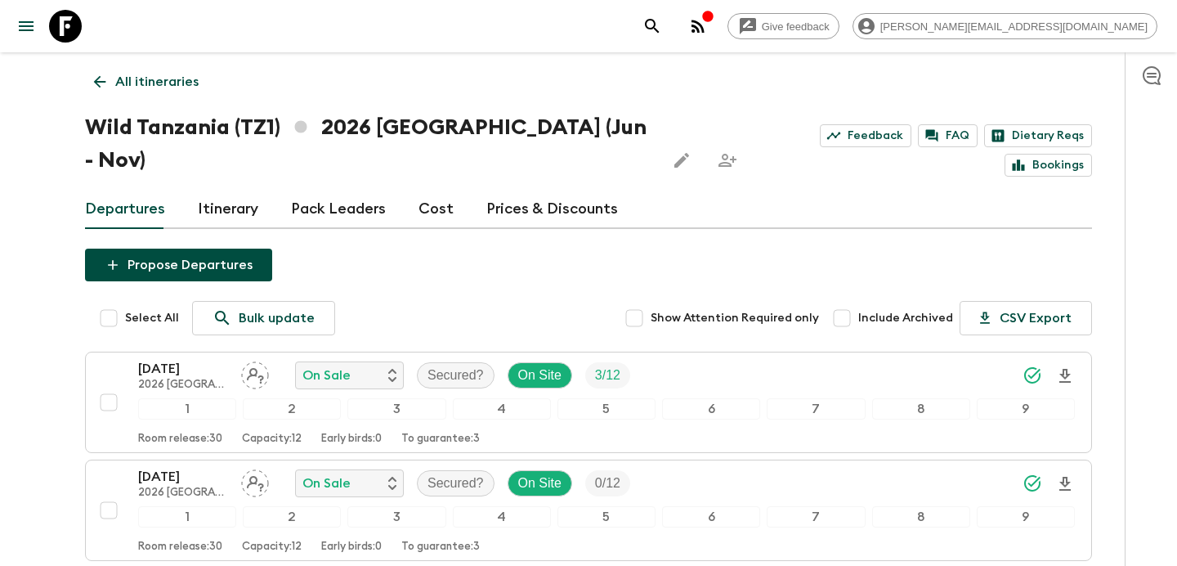
click at [146, 93] on link "All itineraries" at bounding box center [146, 81] width 123 height 33
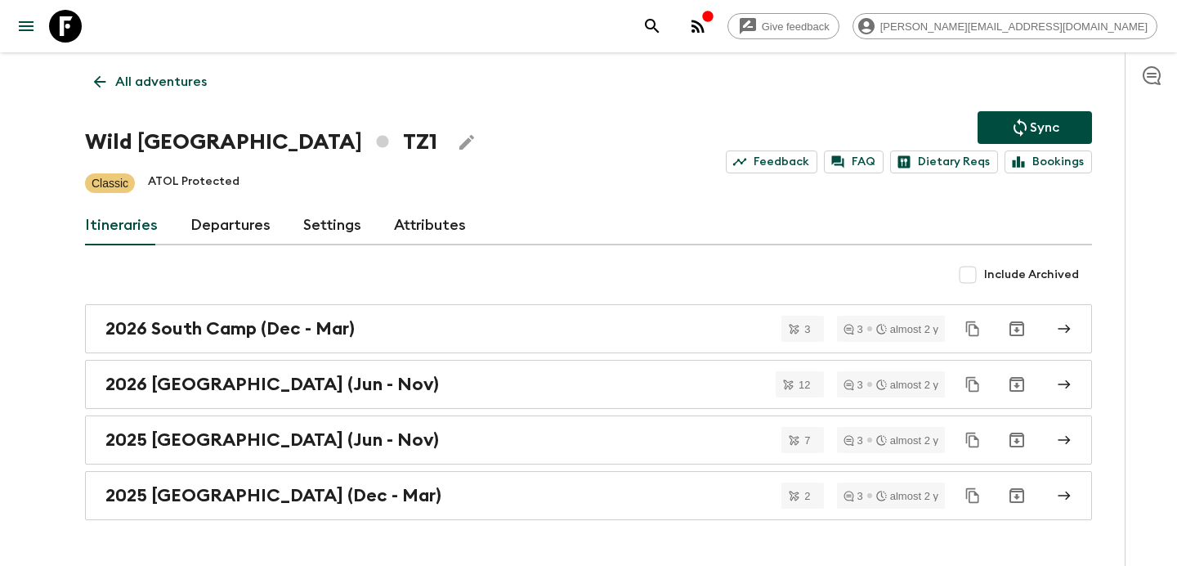
click at [137, 64] on div "All adventures Wild Tanzania TZ1 Sync Feedback FAQ Dietary Reqs Bookings Classi…" at bounding box center [588, 286] width 1047 height 468
click at [142, 87] on p "All adventures" at bounding box center [161, 82] width 92 height 20
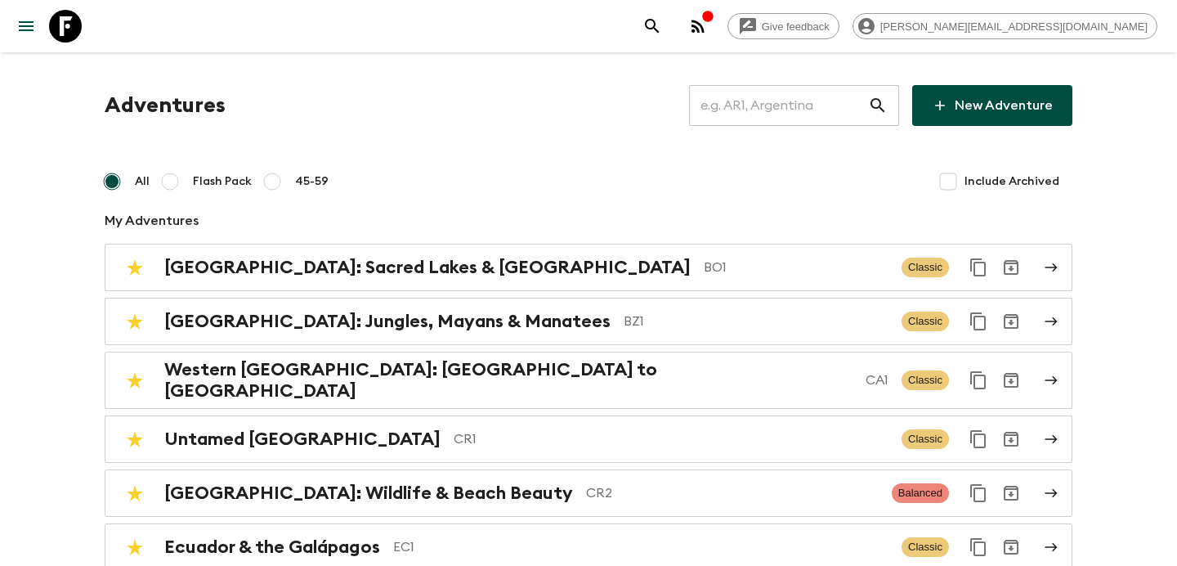
click at [801, 97] on input "text" at bounding box center [778, 106] width 179 height 46
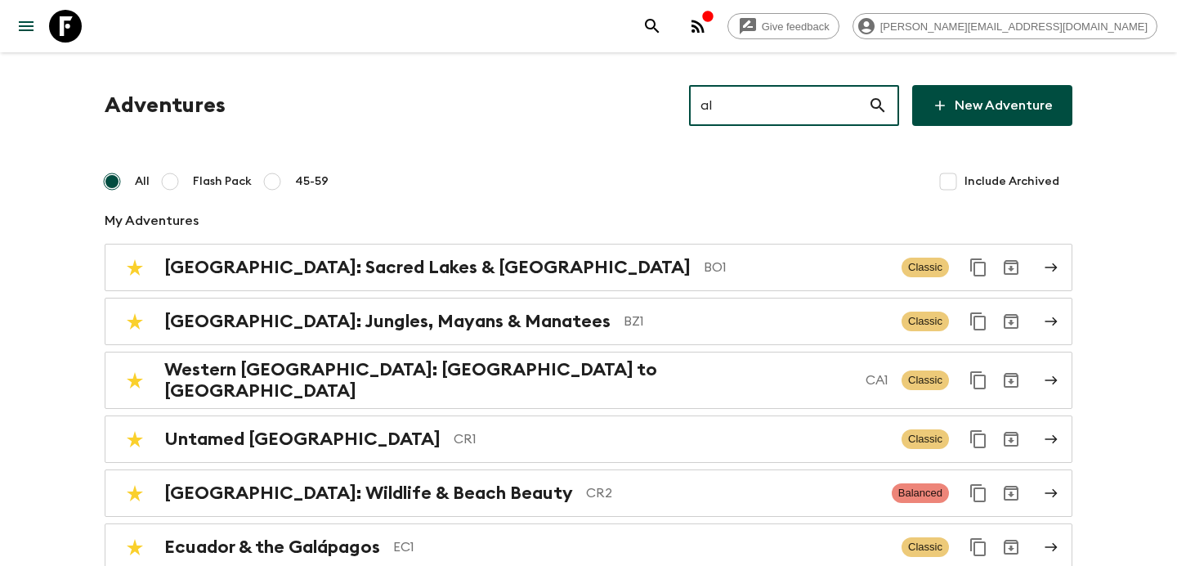
type input "al2"
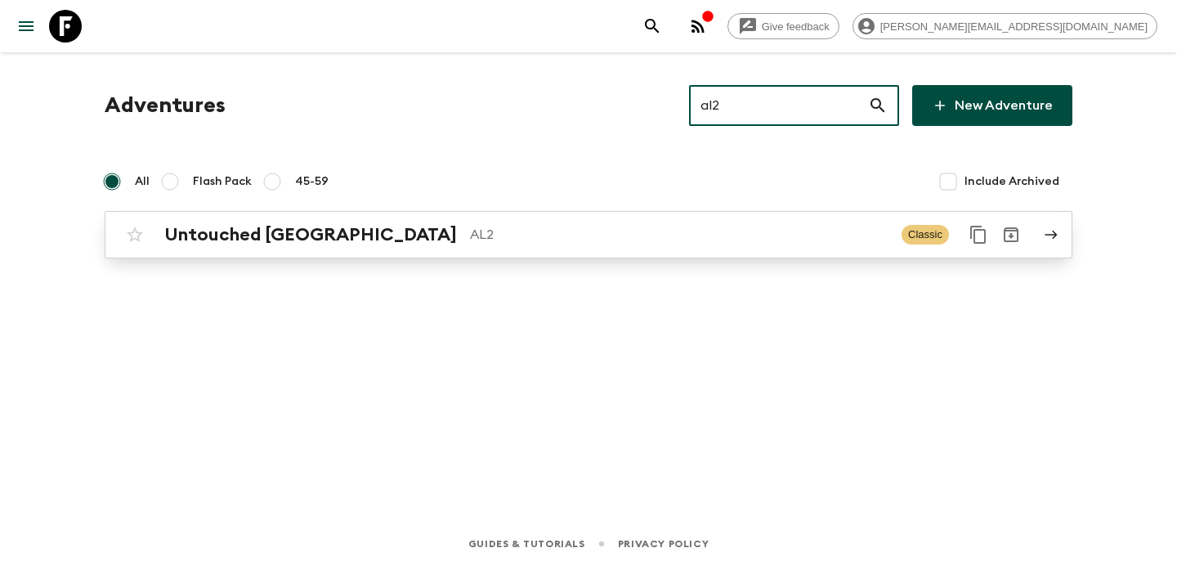
click at [709, 237] on p "AL2" at bounding box center [679, 235] width 419 height 20
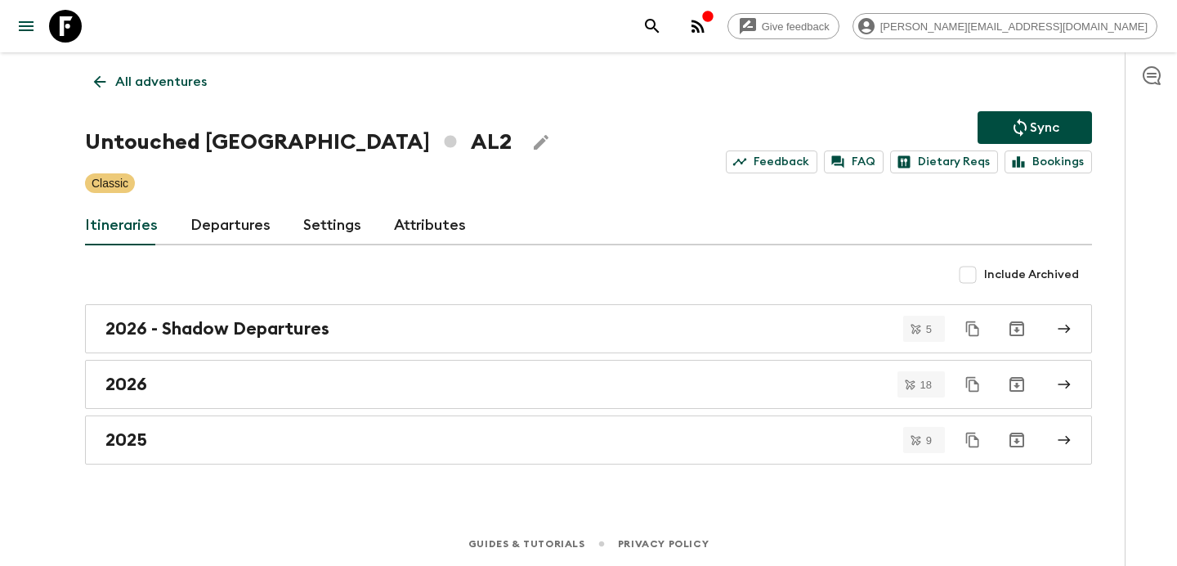
click at [150, 73] on p "All adventures" at bounding box center [161, 82] width 92 height 20
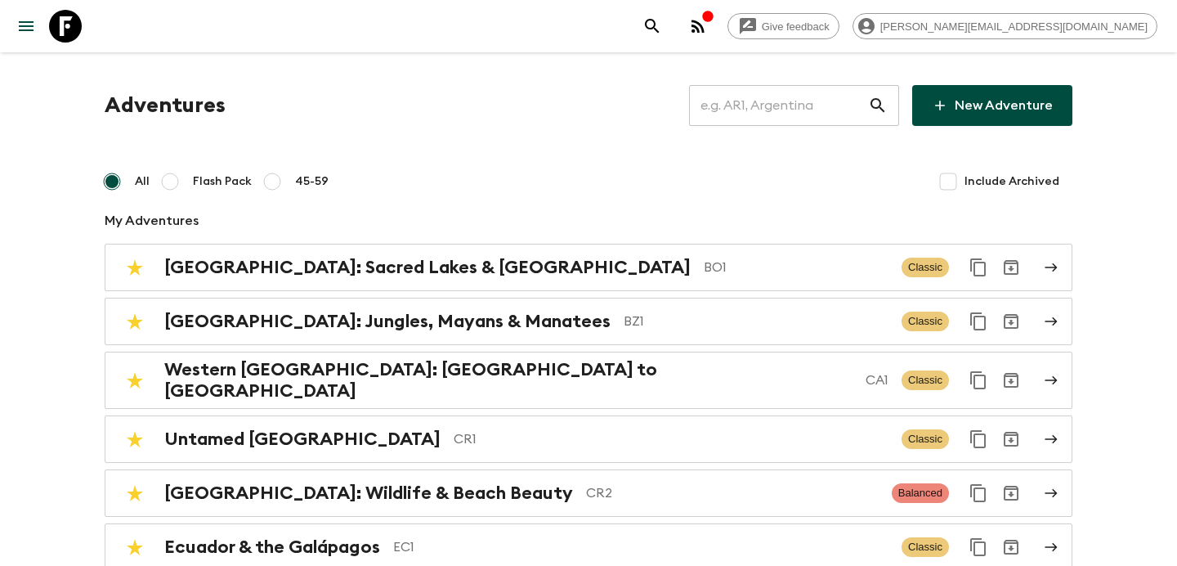
click at [809, 101] on input "text" at bounding box center [778, 106] width 179 height 46
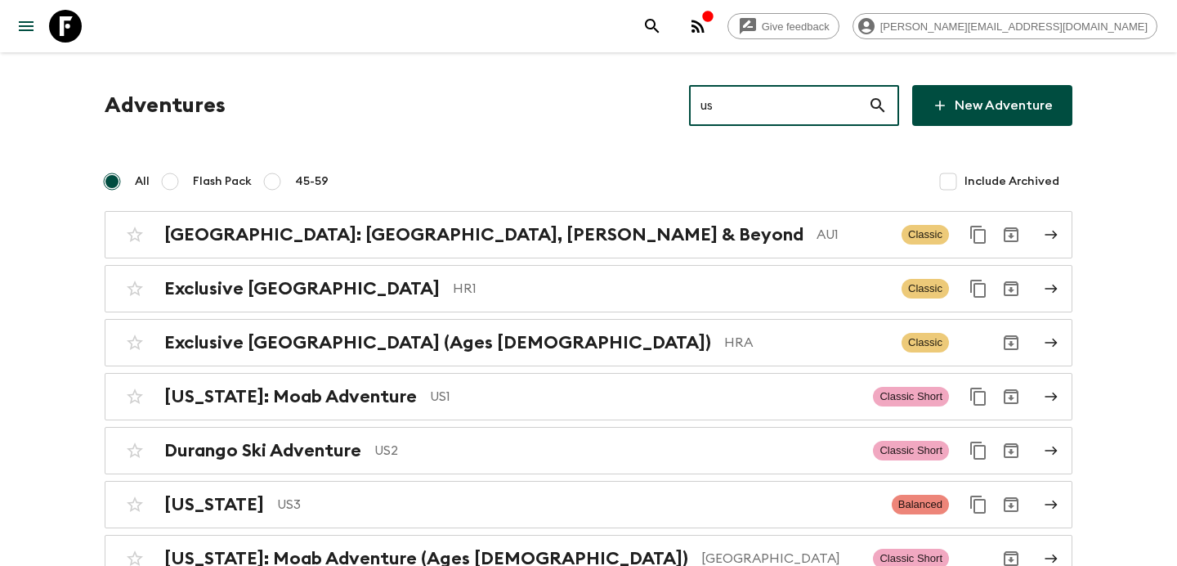
type input "us1"
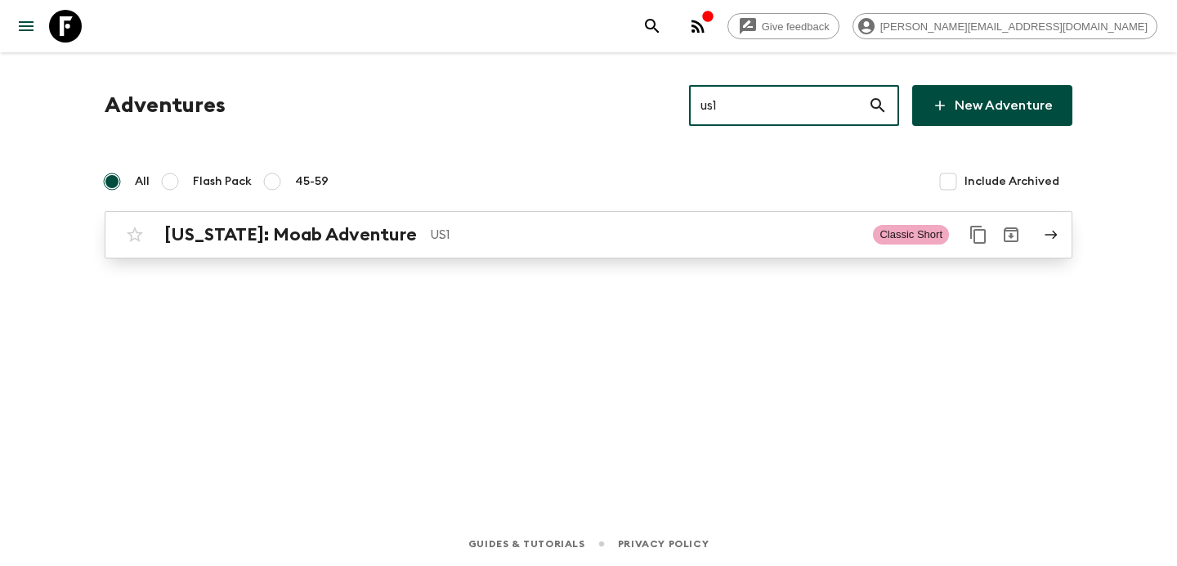
click at [670, 243] on p "US1" at bounding box center [645, 235] width 430 height 20
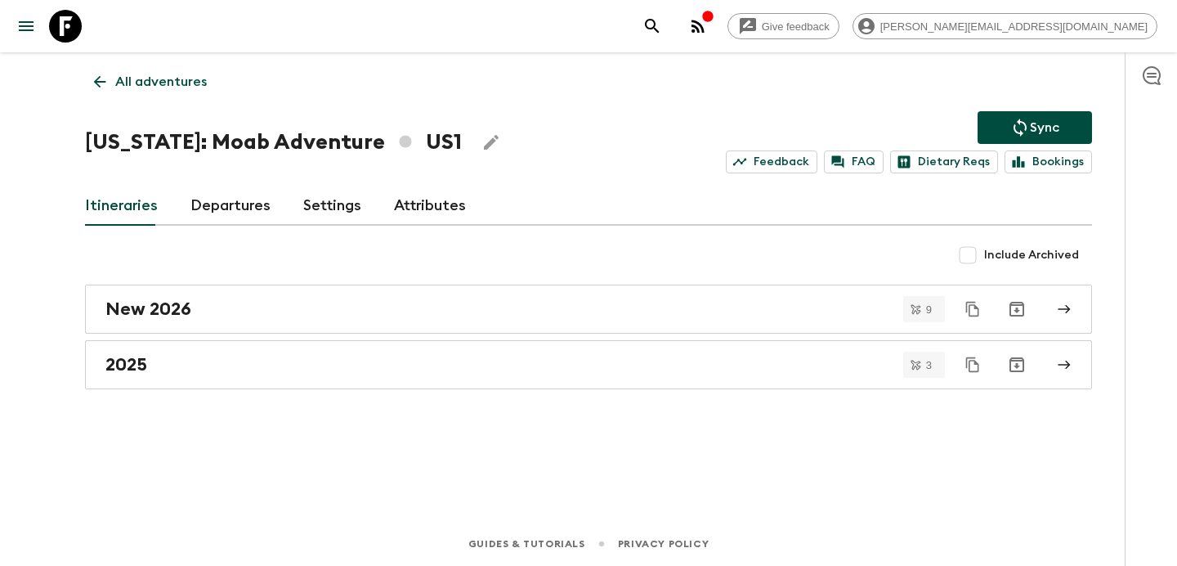
click at [153, 76] on p "All adventures" at bounding box center [161, 82] width 92 height 20
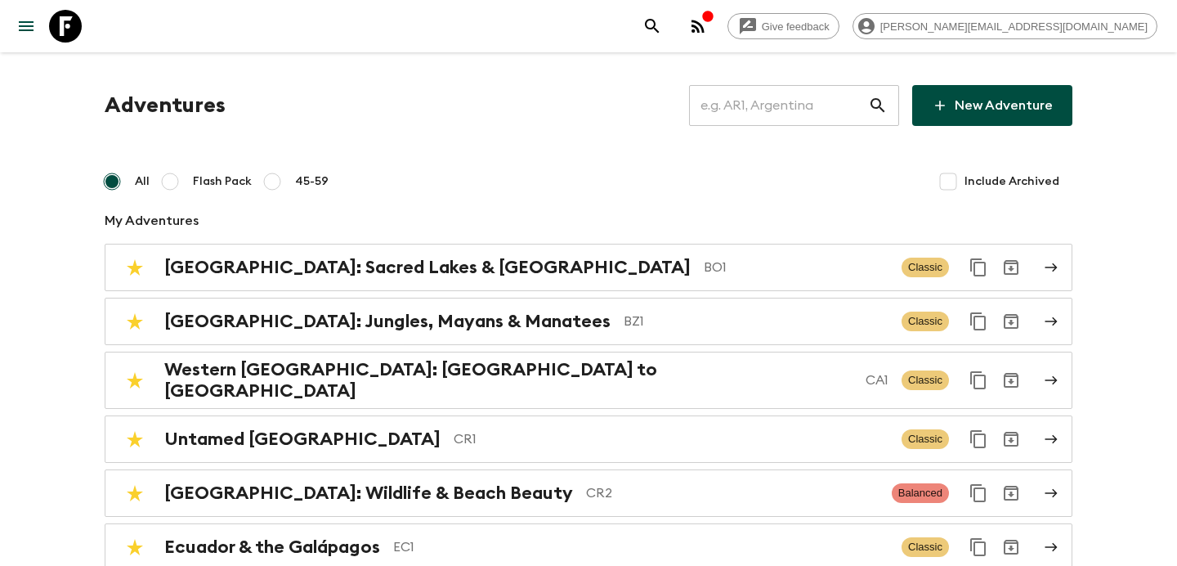
click at [787, 109] on input "text" at bounding box center [778, 106] width 179 height 46
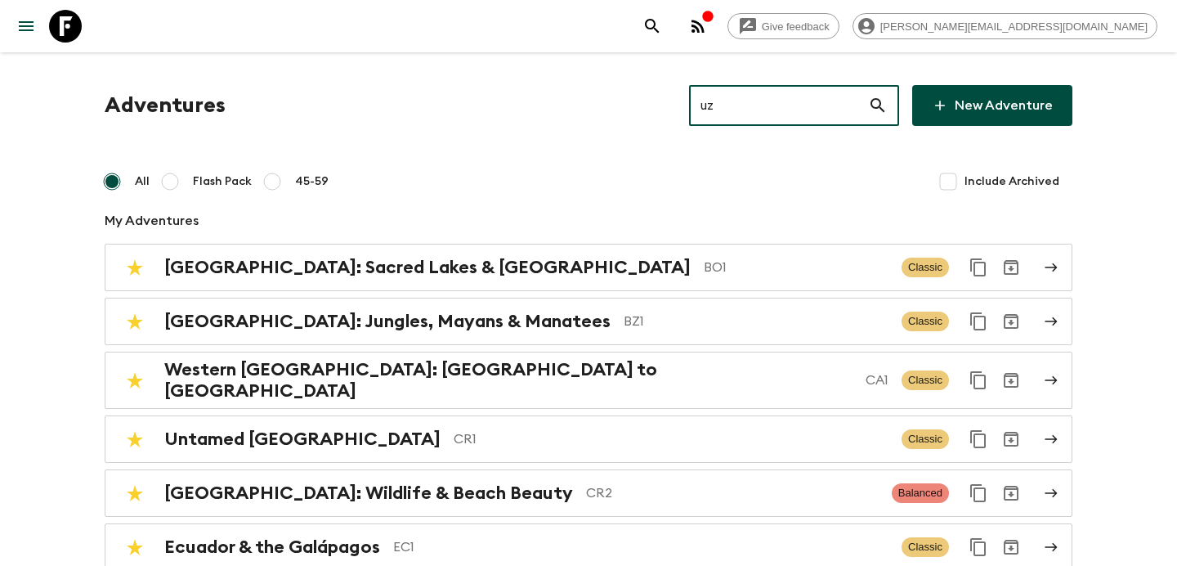
type input "uz1"
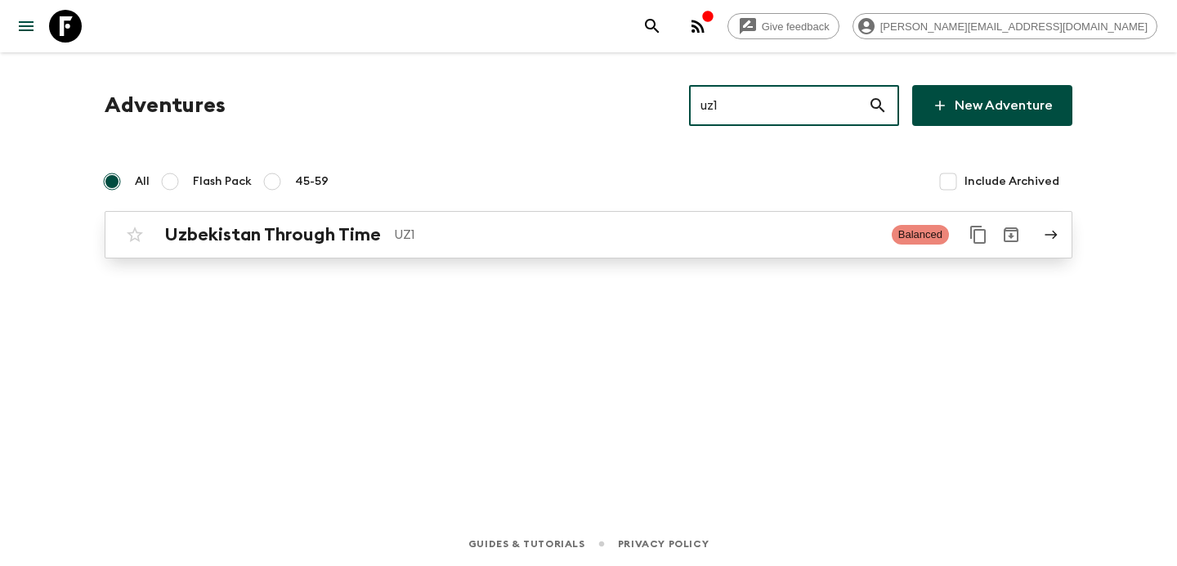
click at [635, 225] on p "UZ1" at bounding box center [636, 235] width 485 height 20
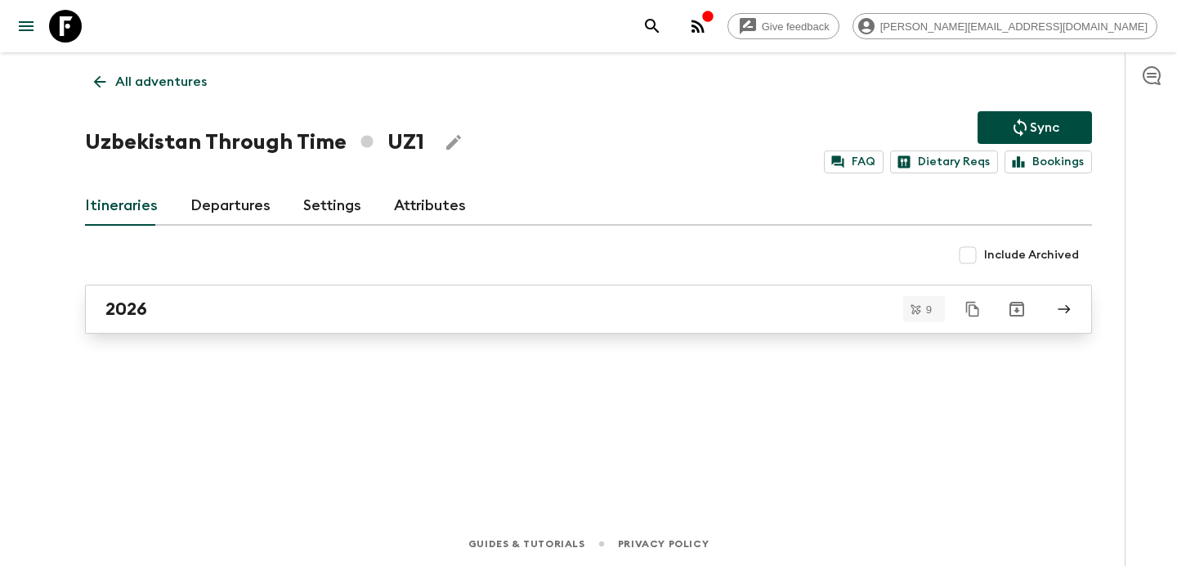
click at [472, 302] on div "2026" at bounding box center [572, 308] width 935 height 21
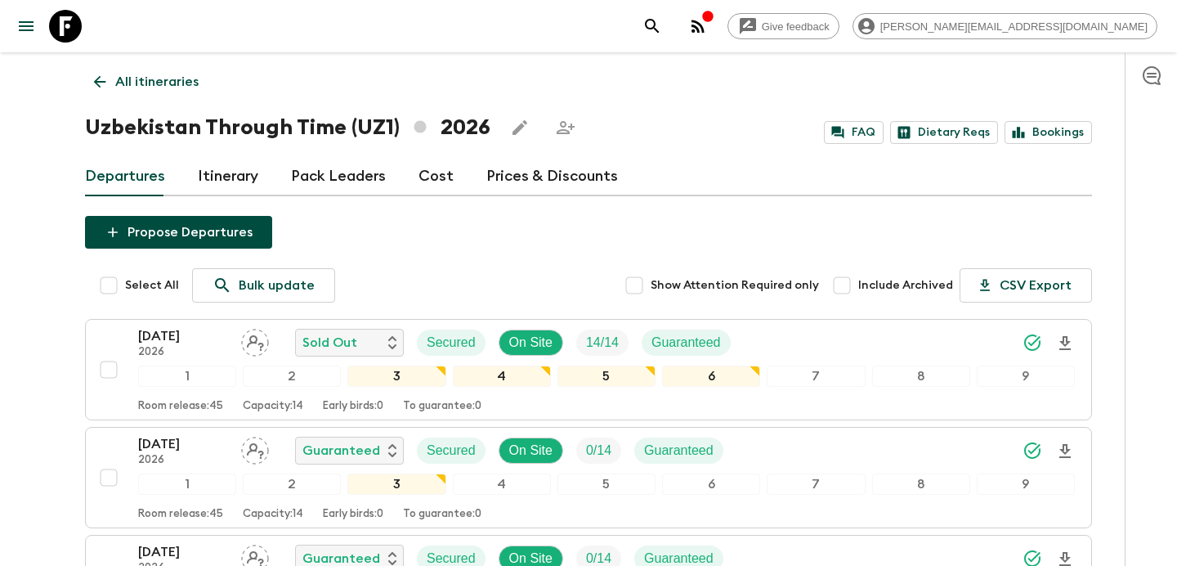
click at [173, 83] on p "All itineraries" at bounding box center [156, 82] width 83 height 20
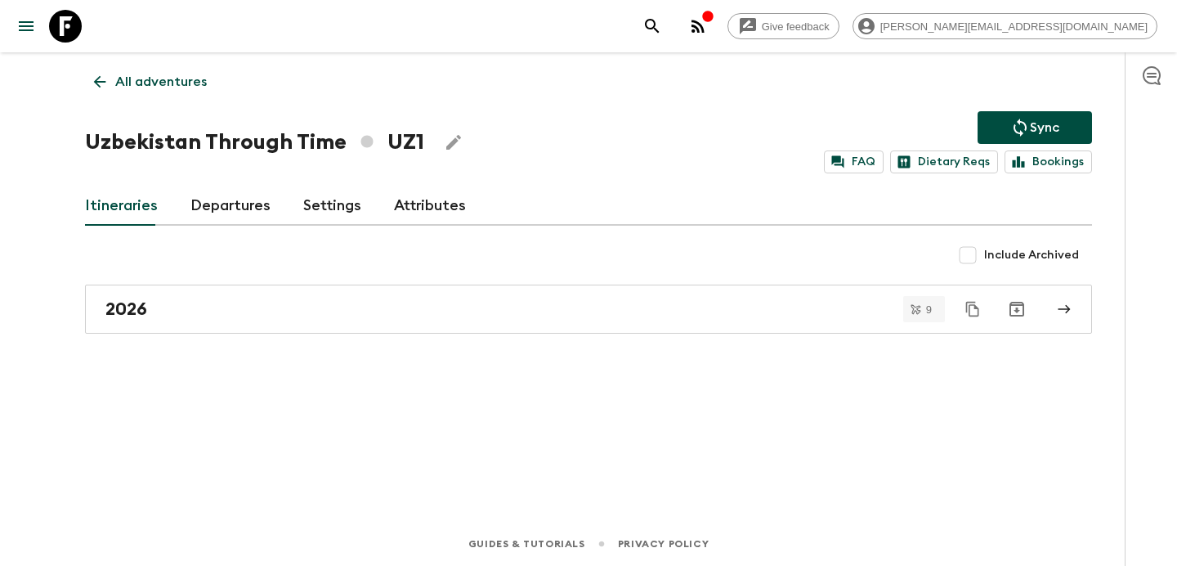
click at [173, 83] on p "All adventures" at bounding box center [161, 82] width 92 height 20
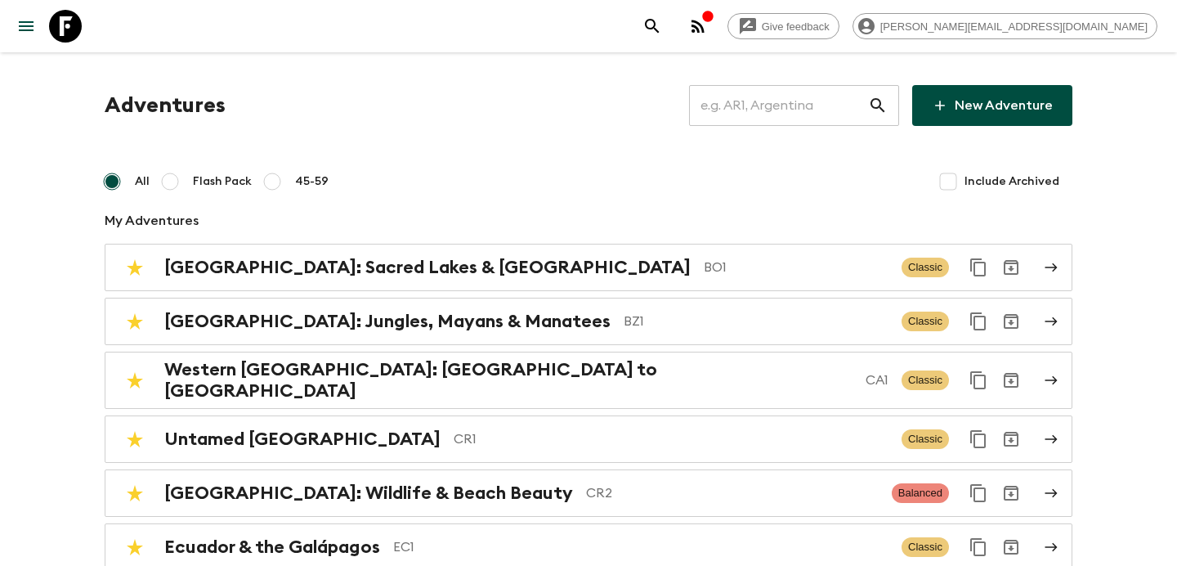
click at [784, 105] on input "text" at bounding box center [778, 106] width 179 height 46
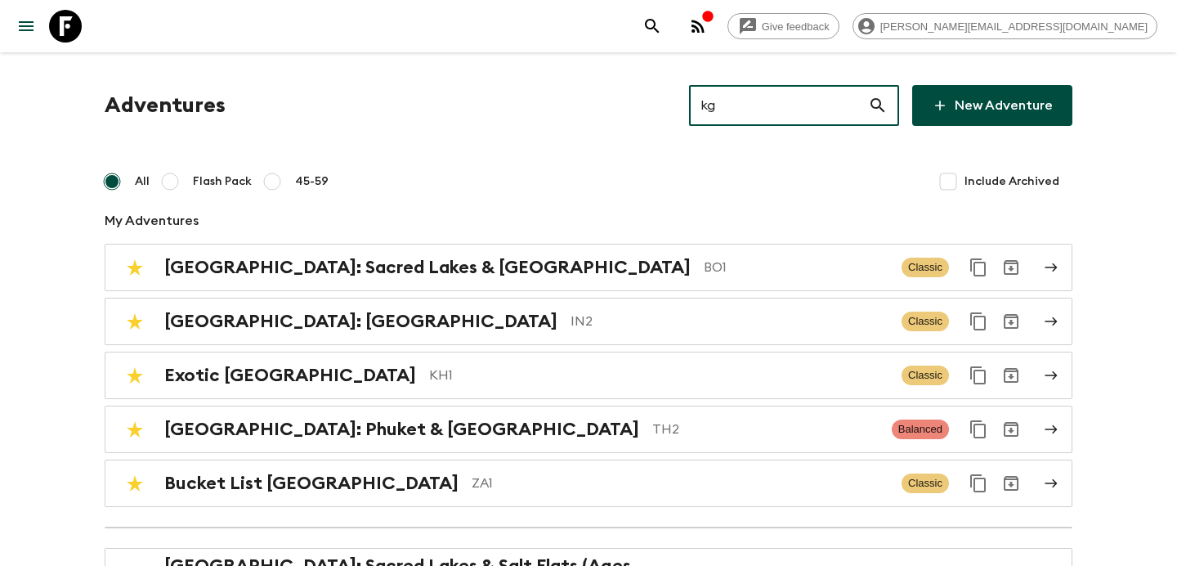
type input "kg1"
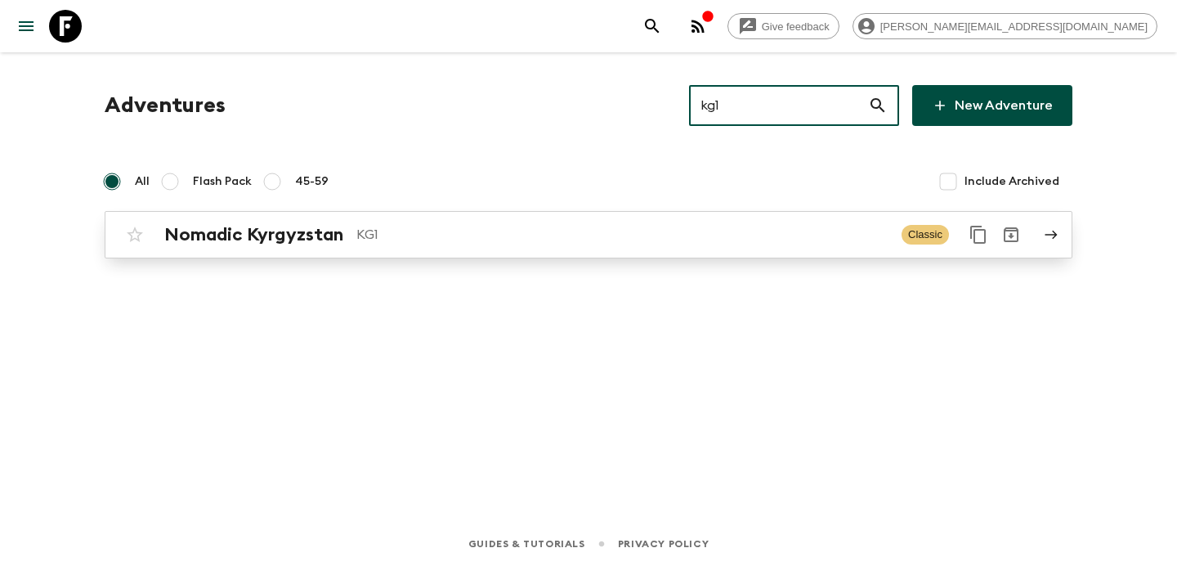
click at [610, 239] on p "KG1" at bounding box center [622, 235] width 532 height 20
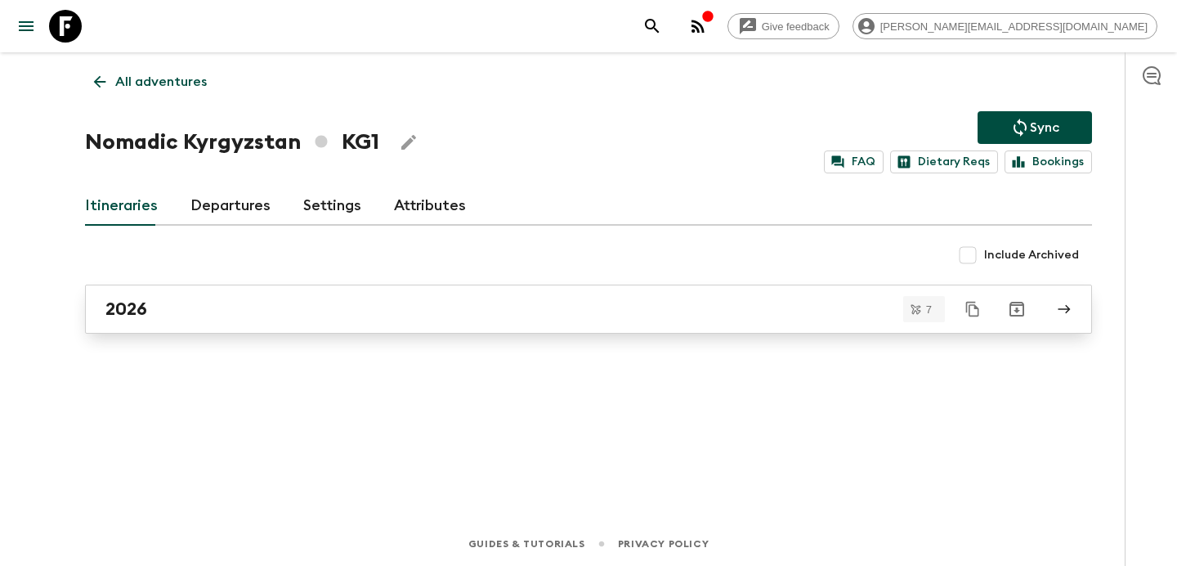
click at [536, 303] on div "2026" at bounding box center [572, 308] width 935 height 21
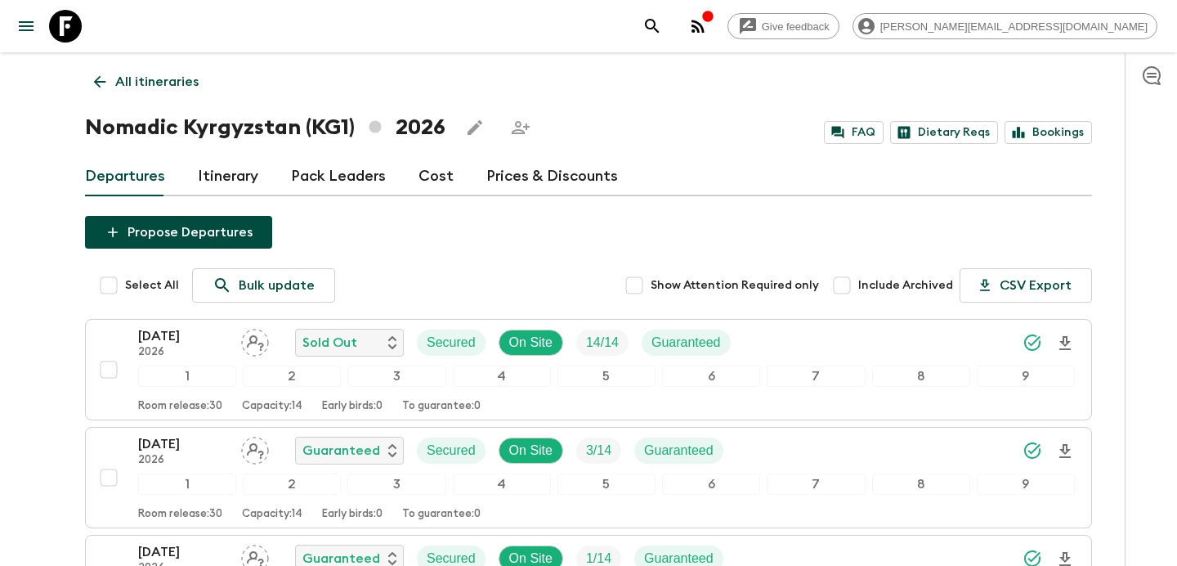
click at [185, 83] on p "All itineraries" at bounding box center [156, 82] width 83 height 20
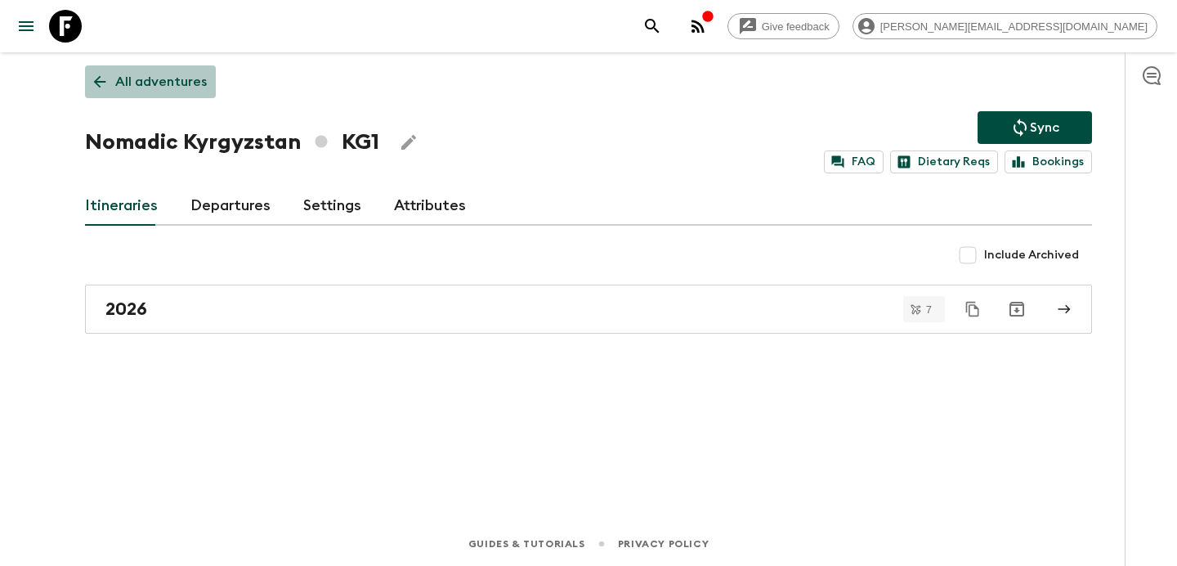
click at [185, 83] on p "All adventures" at bounding box center [161, 82] width 92 height 20
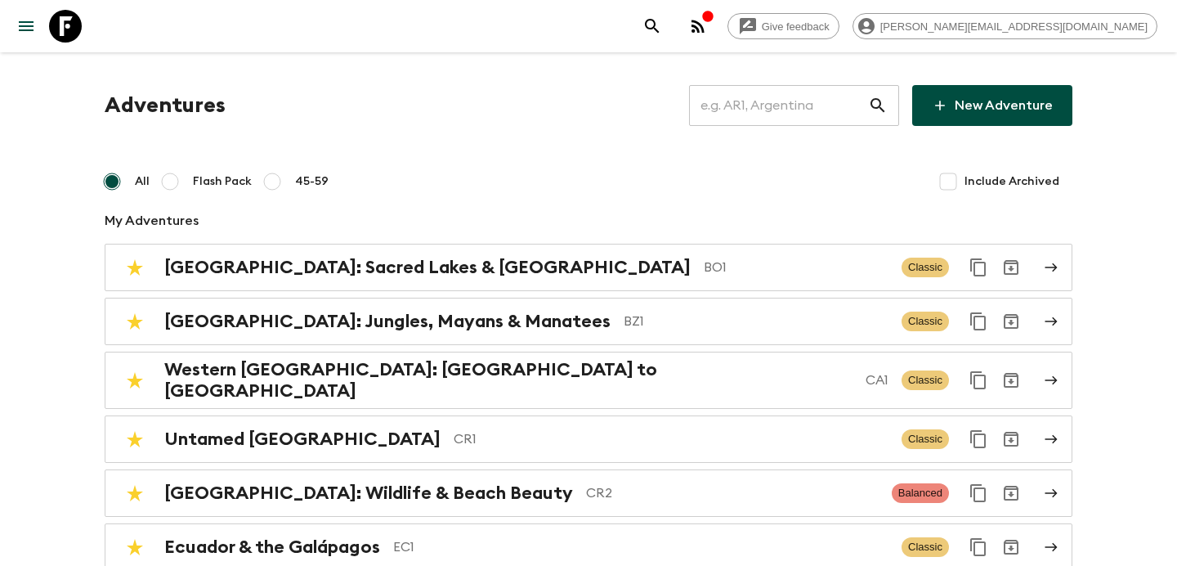
click at [788, 99] on input "text" at bounding box center [778, 106] width 179 height 46
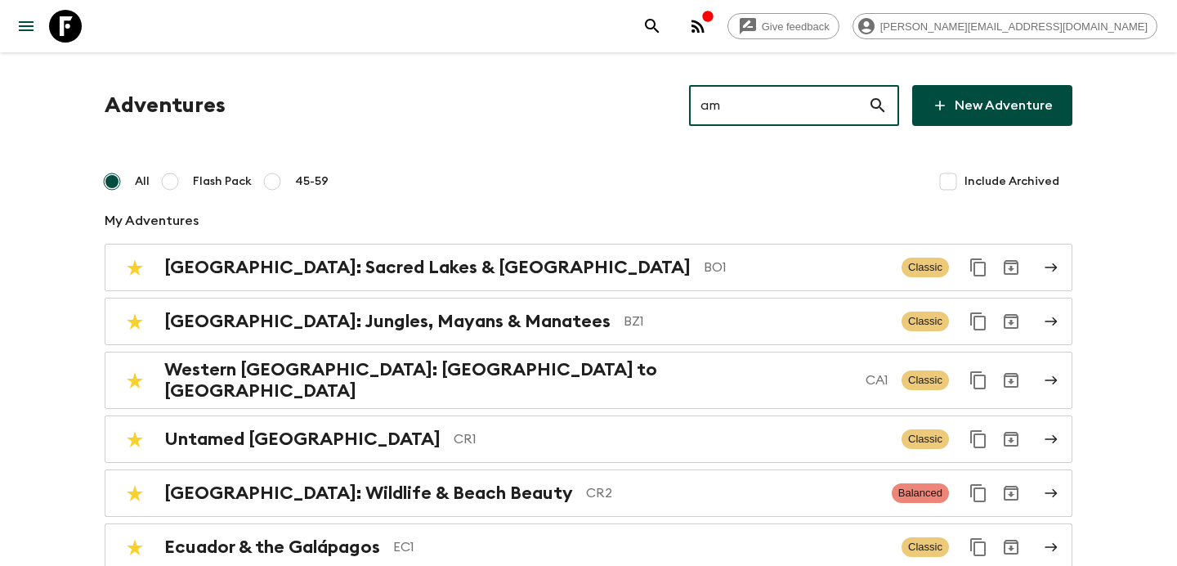
type input "am2"
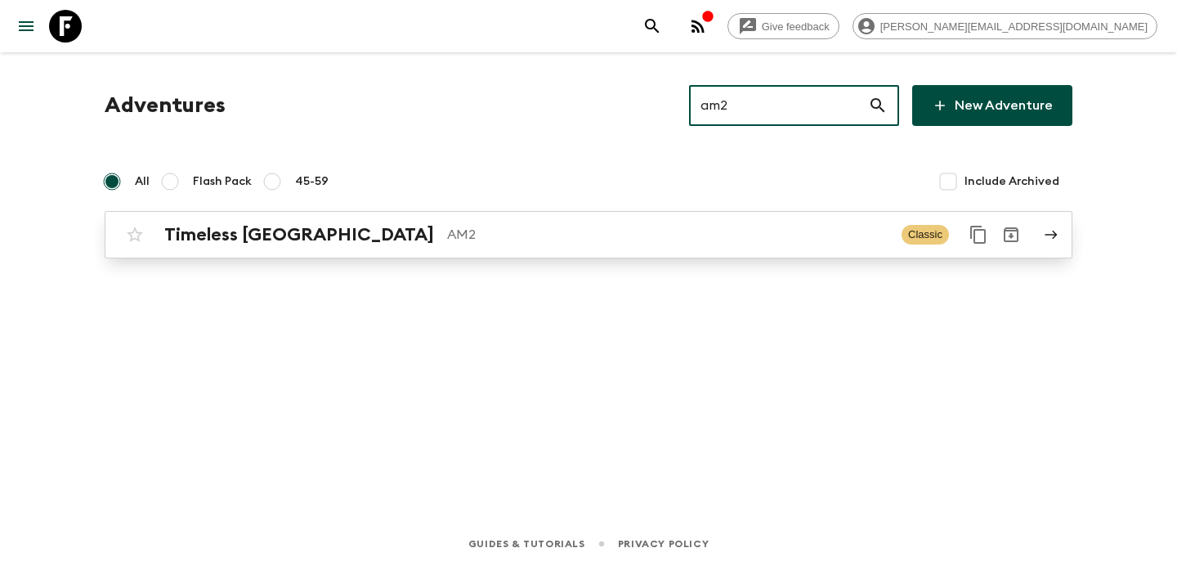
click at [558, 227] on p "AM2" at bounding box center [668, 235] width 442 height 20
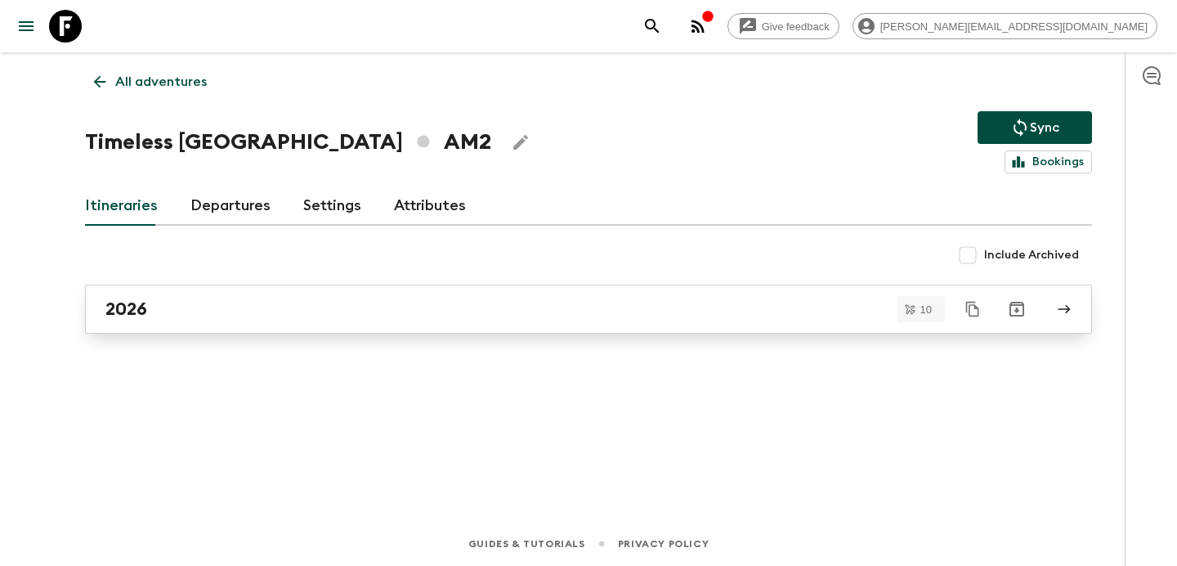
click at [399, 307] on div "2026" at bounding box center [572, 308] width 935 height 21
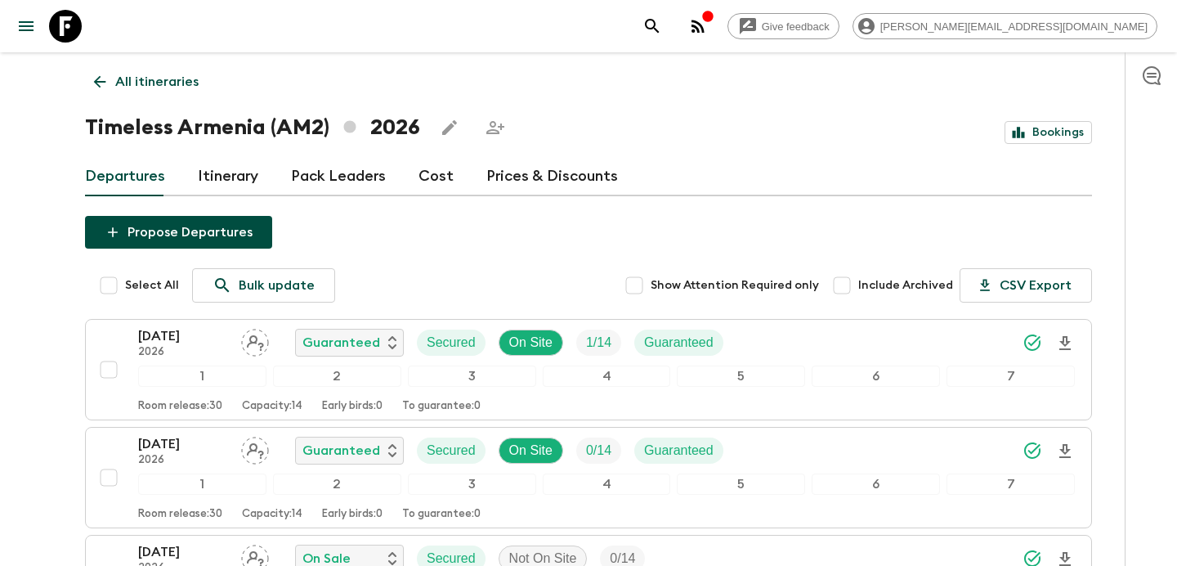
click at [178, 92] on link "All itineraries" at bounding box center [146, 81] width 123 height 33
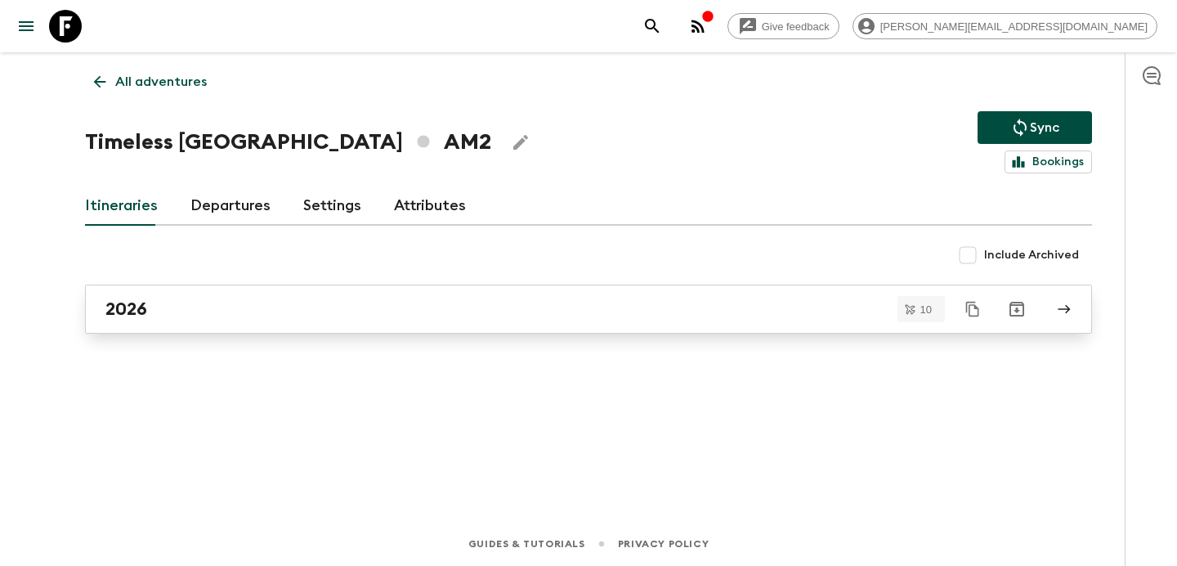
click at [291, 317] on div "2026" at bounding box center [572, 308] width 935 height 21
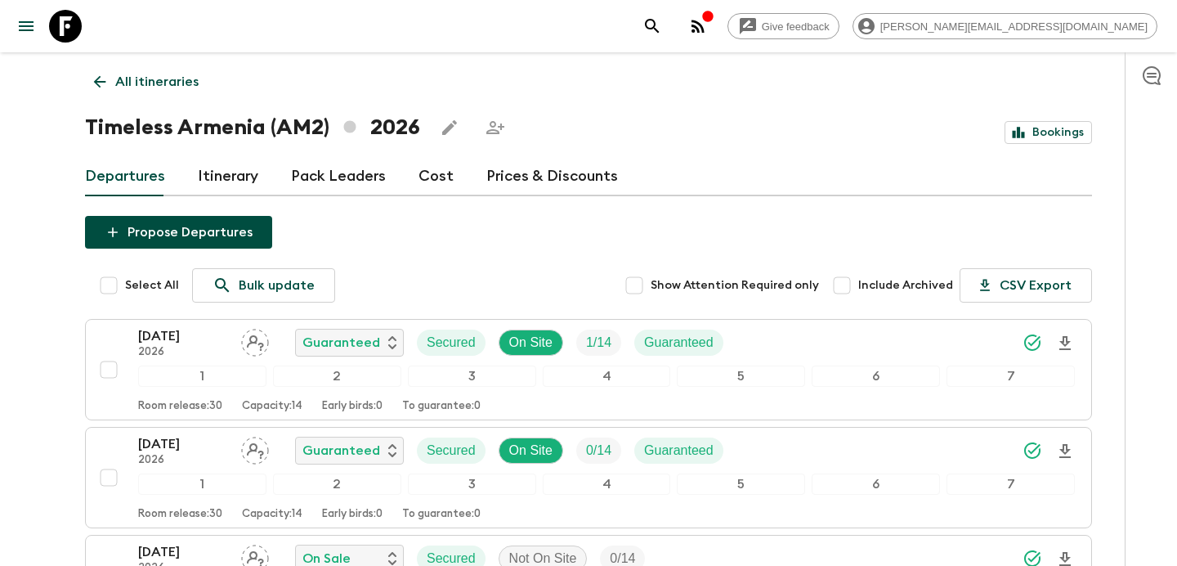
click at [95, 83] on icon at bounding box center [100, 82] width 18 height 18
